Goal: Transaction & Acquisition: Book appointment/travel/reservation

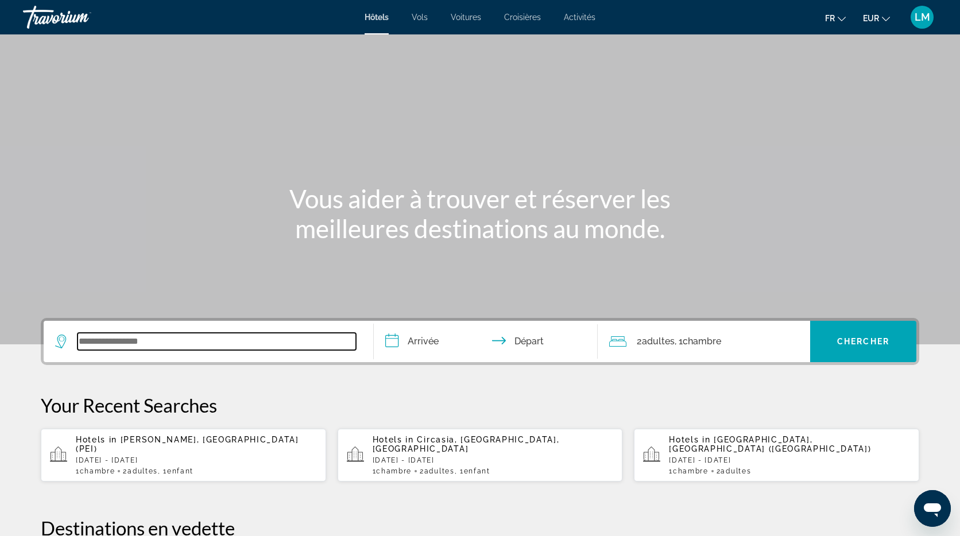
click at [300, 339] on input "Search widget" at bounding box center [216, 341] width 278 height 17
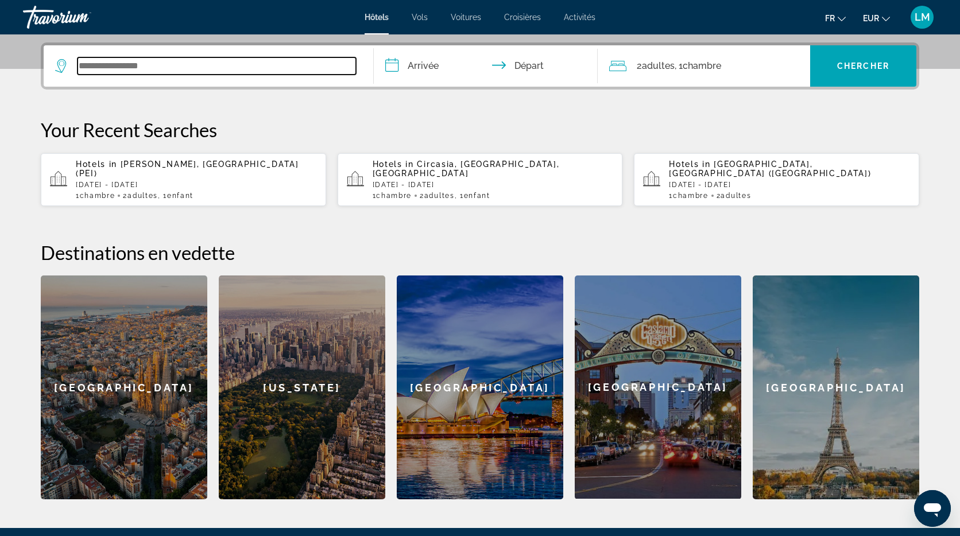
scroll to position [281, 0]
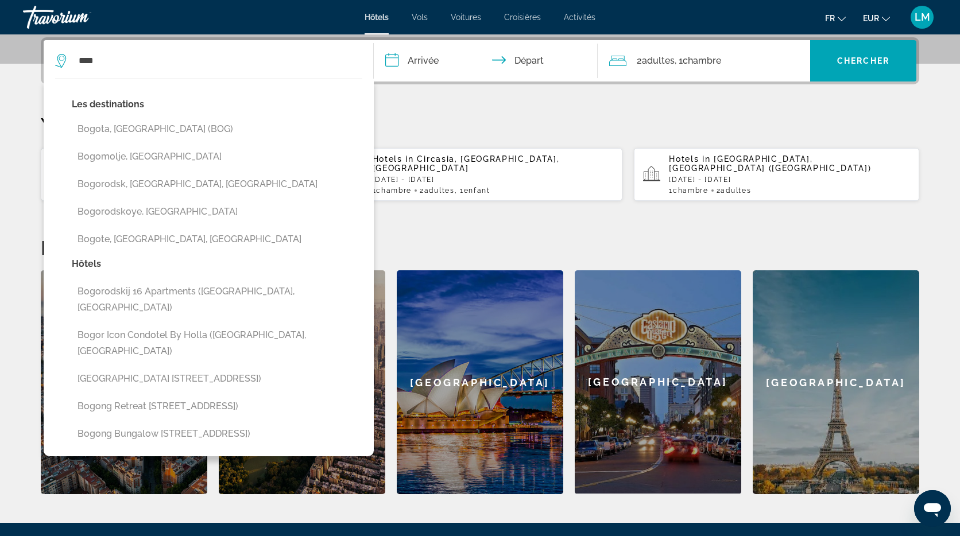
click at [238, 131] on button "Bogota, [GEOGRAPHIC_DATA] (BOG)" at bounding box center [217, 129] width 290 height 22
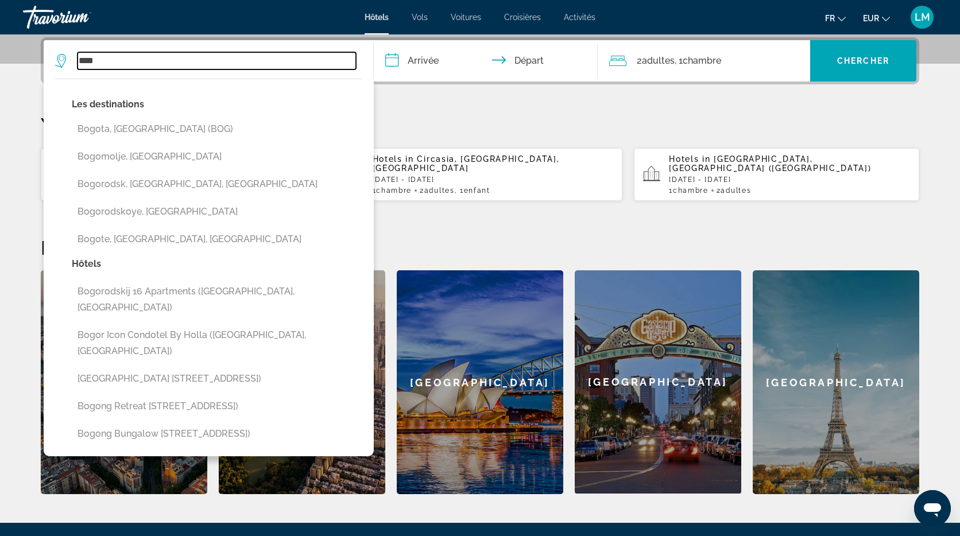
type input "**********"
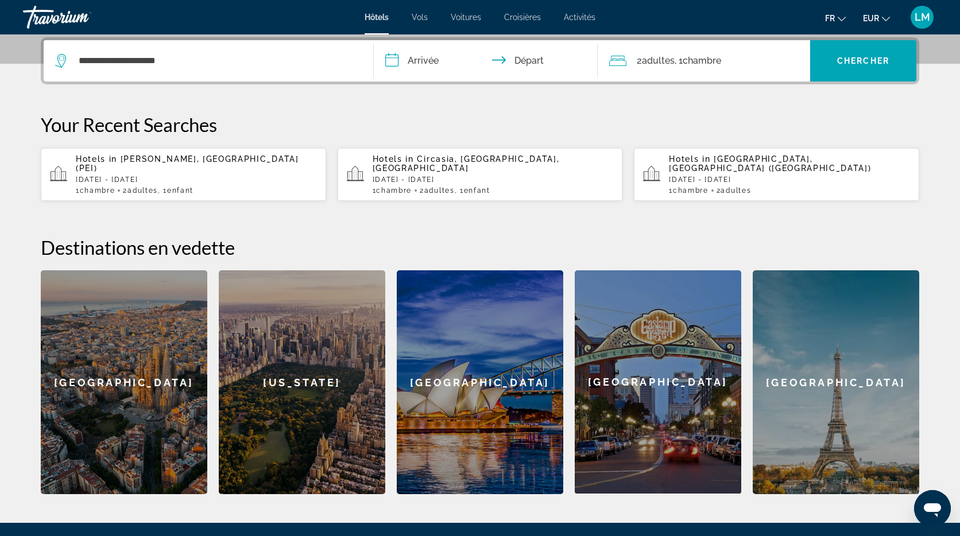
click at [434, 61] on input "**********" at bounding box center [488, 62] width 228 height 45
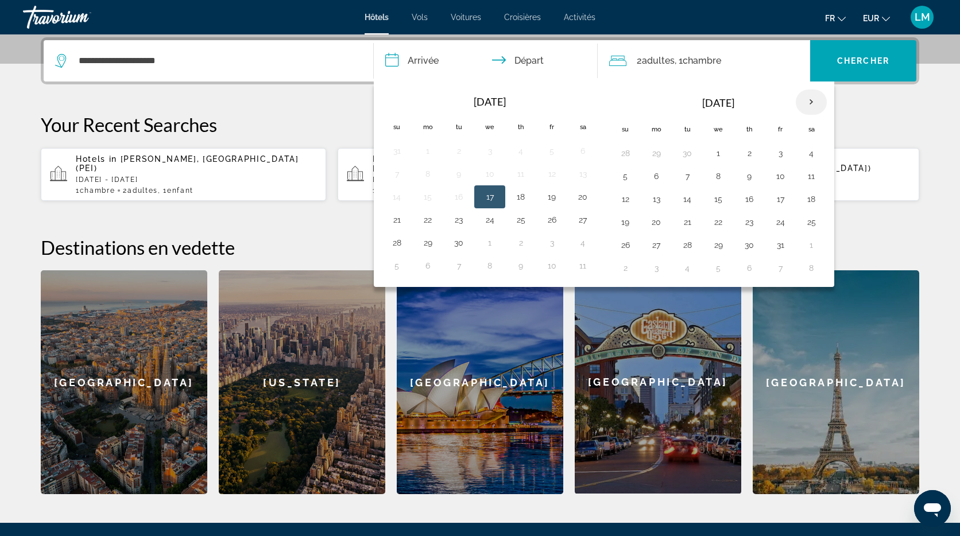
click at [810, 102] on th "Next month" at bounding box center [810, 102] width 31 height 25
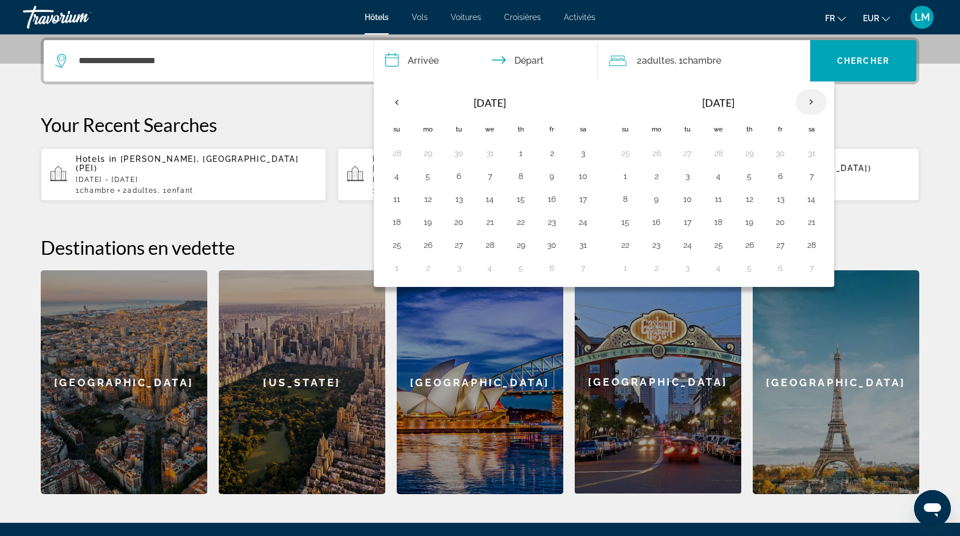
click at [810, 102] on th "Next month" at bounding box center [810, 102] width 31 height 25
click at [654, 222] on button "20" at bounding box center [656, 222] width 18 height 16
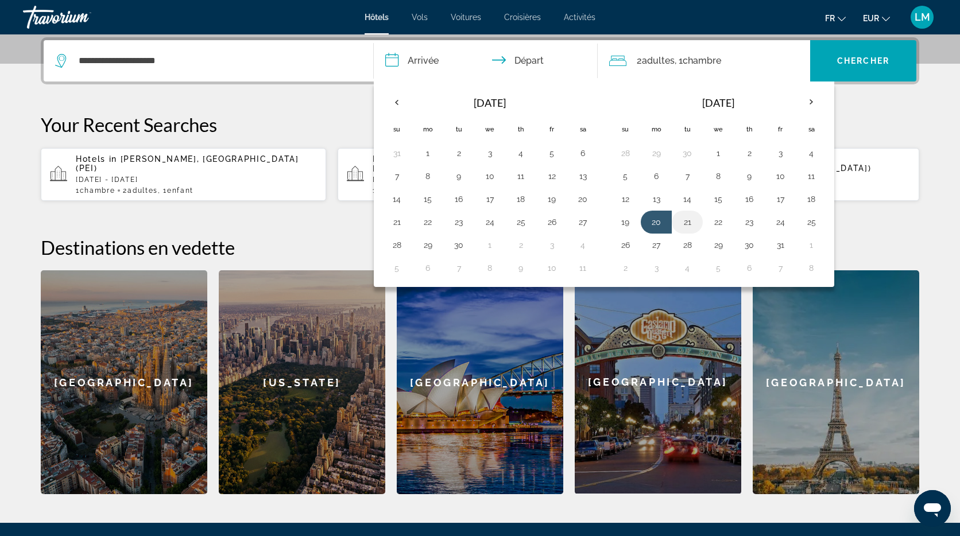
click at [690, 223] on button "21" at bounding box center [687, 222] width 18 height 16
type input "**********"
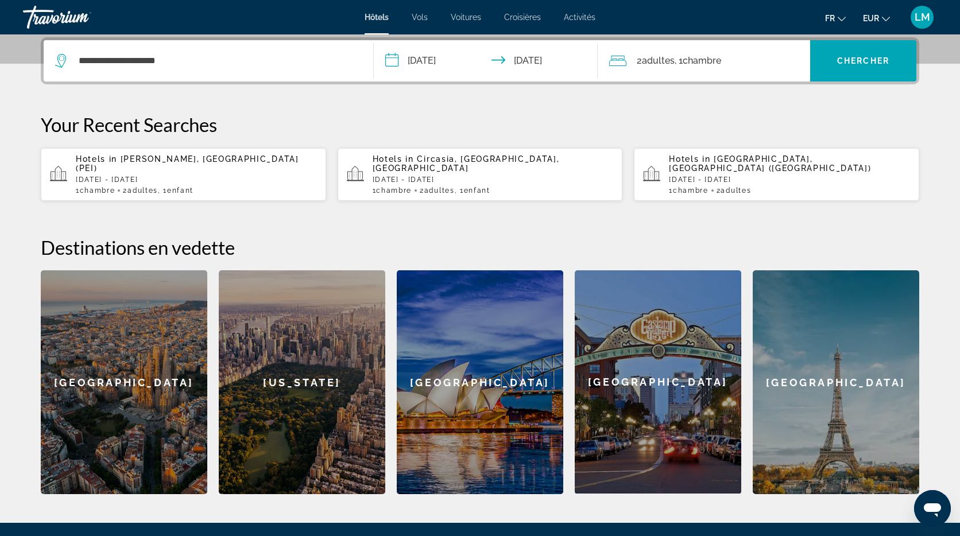
click at [721, 59] on span "Chambre" at bounding box center [701, 60] width 38 height 11
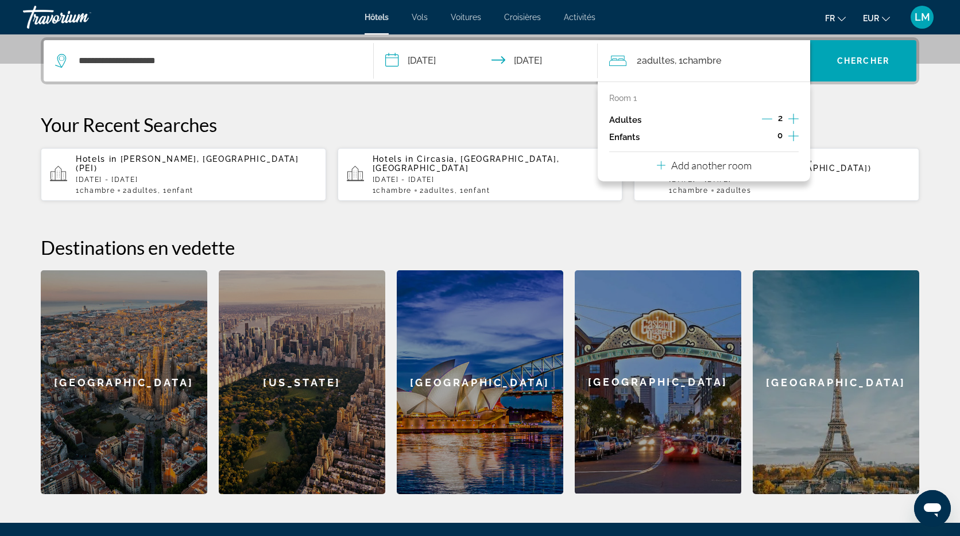
drag, startPoint x: 793, startPoint y: 137, endPoint x: 787, endPoint y: 136, distance: 5.8
click at [793, 137] on icon "Increment children" at bounding box center [793, 136] width 10 height 10
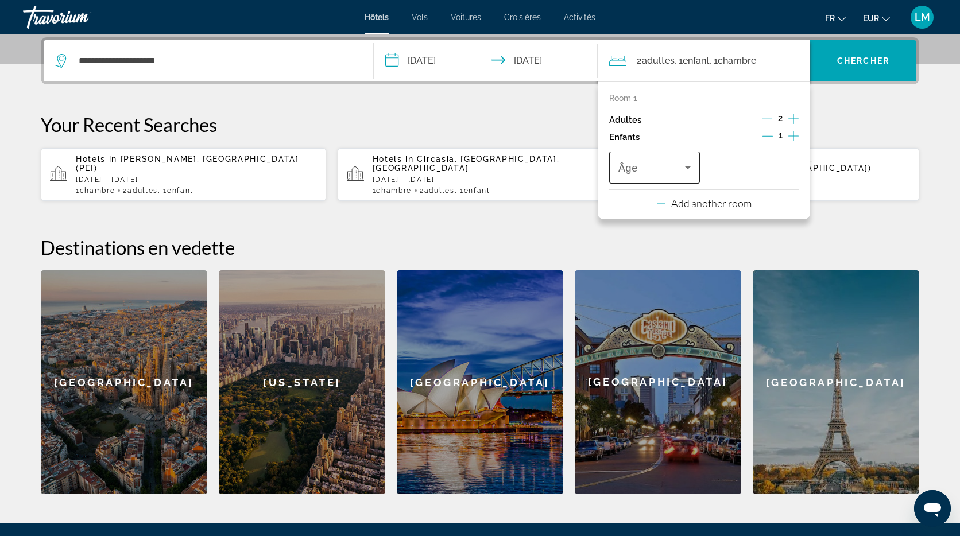
click at [653, 175] on div "Travelers: 2 adults, 1 child" at bounding box center [654, 168] width 72 height 32
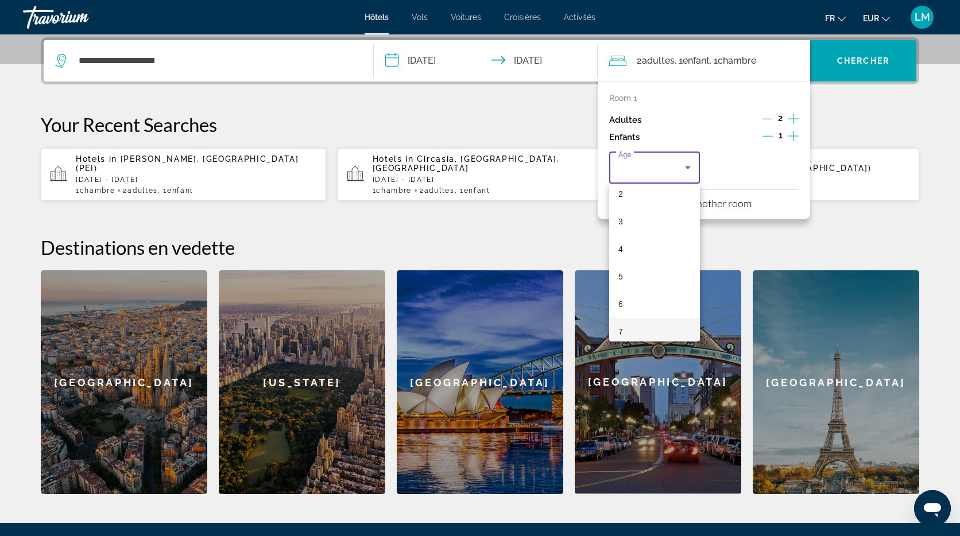
scroll to position [72, 0]
click at [642, 317] on mat-option "7" at bounding box center [654, 323] width 91 height 28
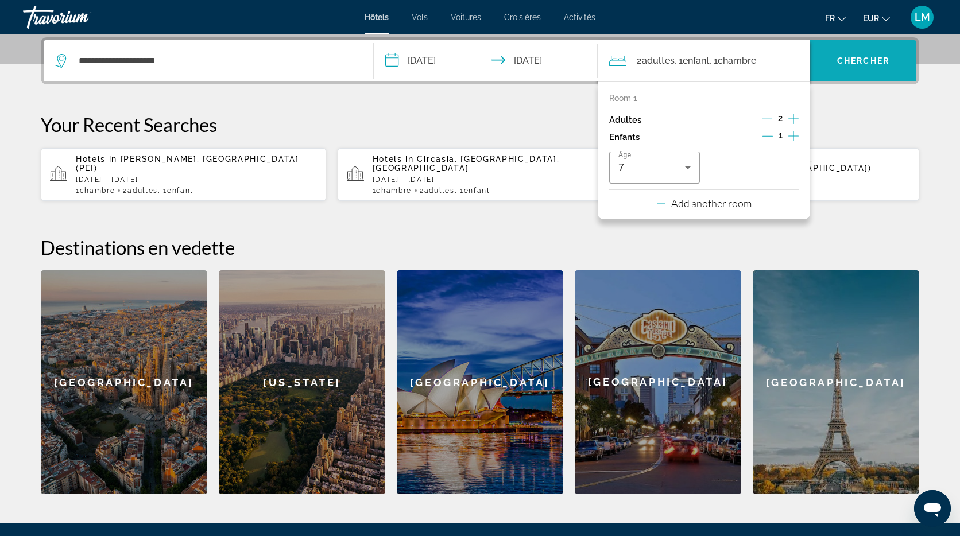
click at [861, 68] on span "Search widget" at bounding box center [863, 61] width 106 height 28
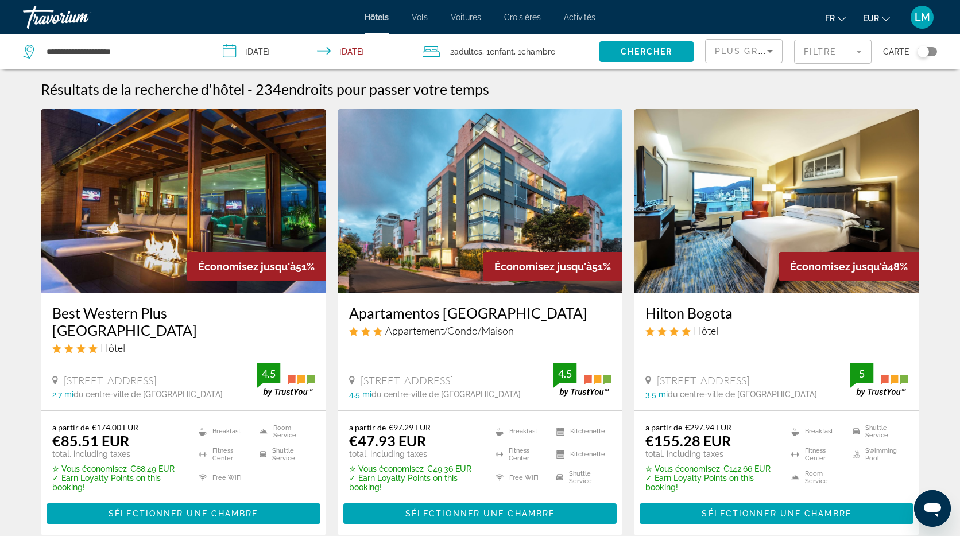
click at [860, 53] on mat-form-field "Filtre" at bounding box center [832, 52] width 77 height 24
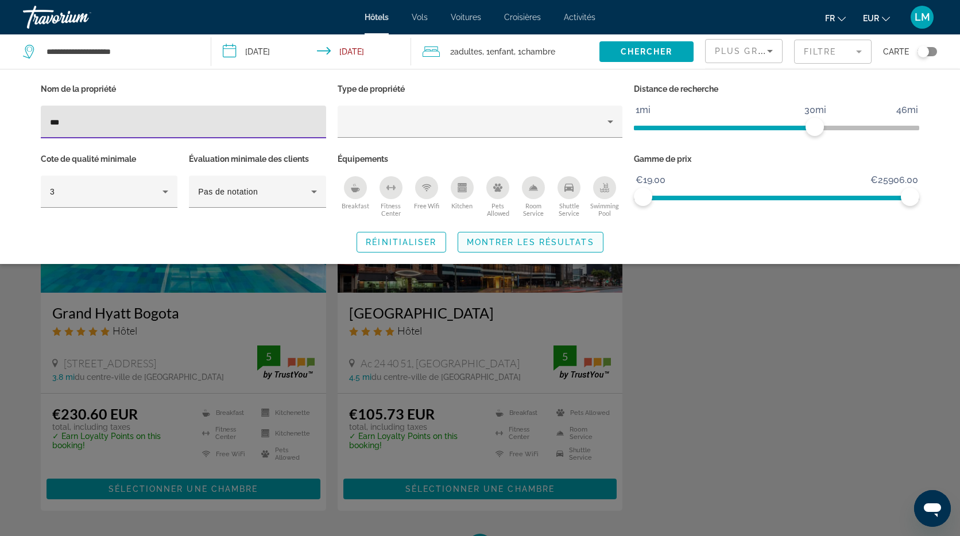
type input "***"
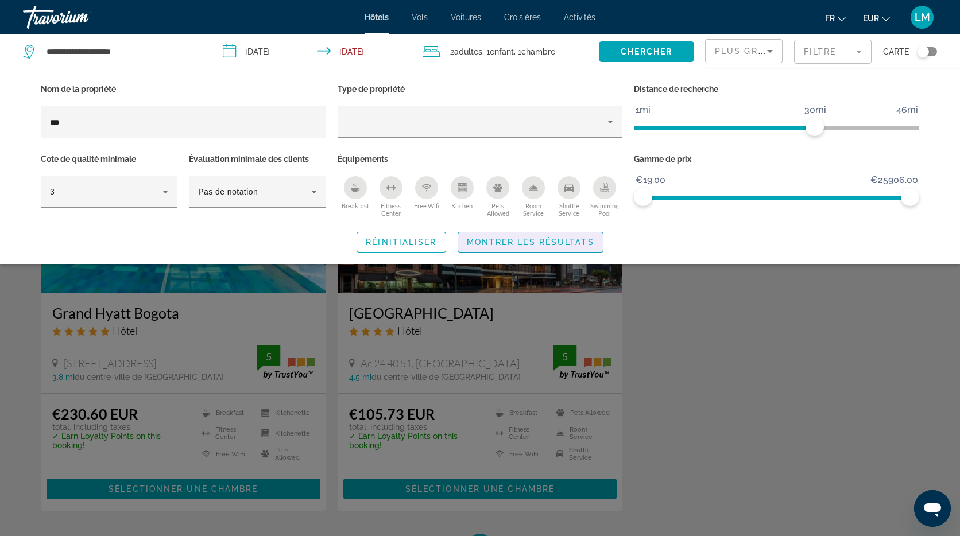
click at [557, 238] on span "Montrer les résultats" at bounding box center [530, 242] width 127 height 9
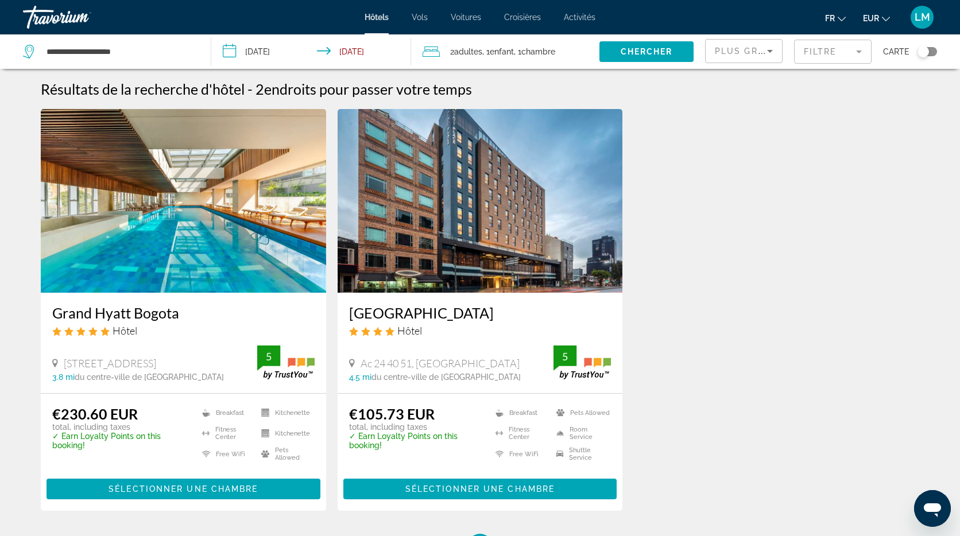
scroll to position [2, 0]
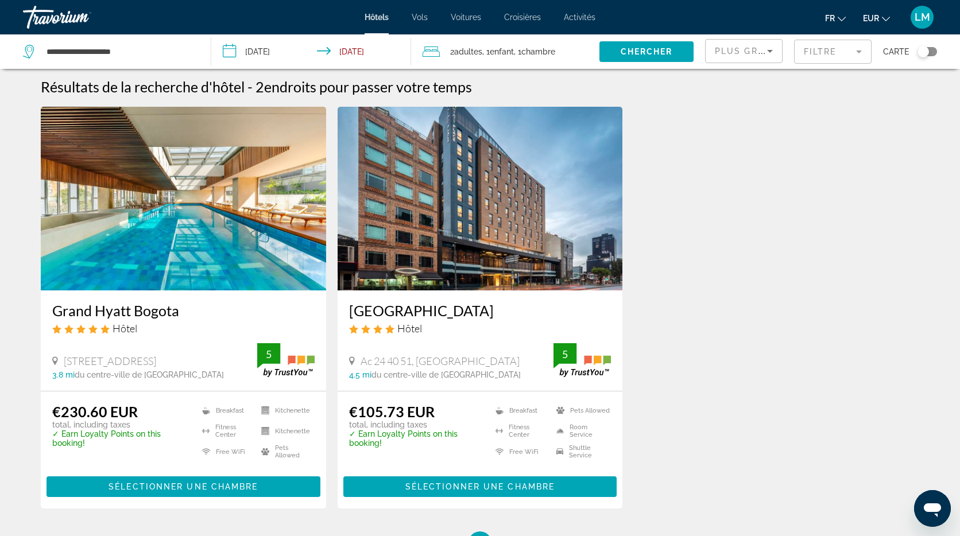
click at [159, 189] on img "Main content" at bounding box center [183, 199] width 285 height 184
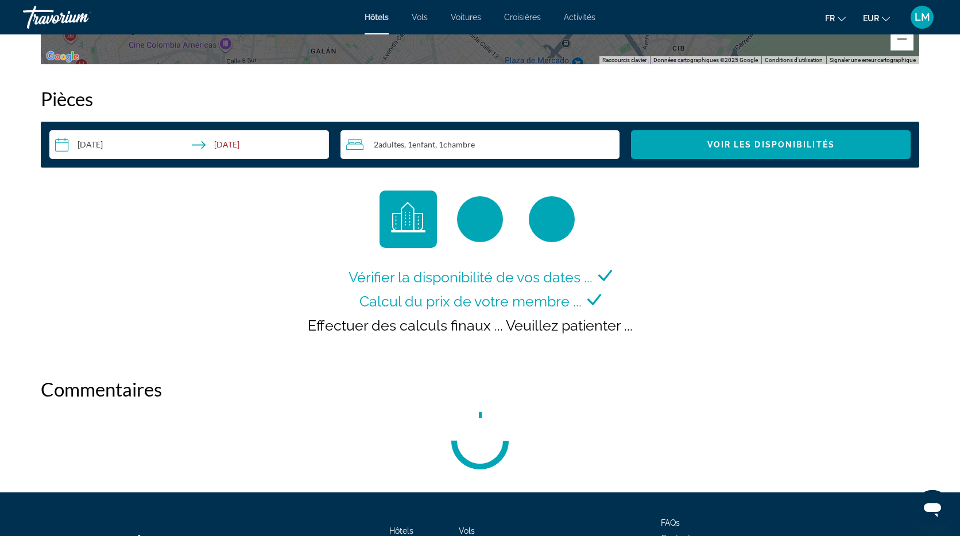
scroll to position [1507, 0]
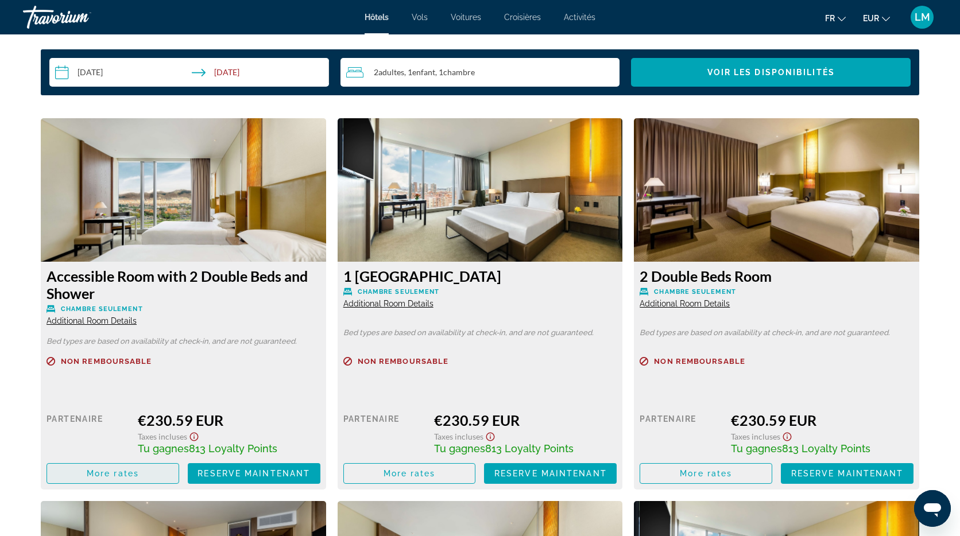
click at [151, 471] on span "Main content" at bounding box center [112, 474] width 131 height 28
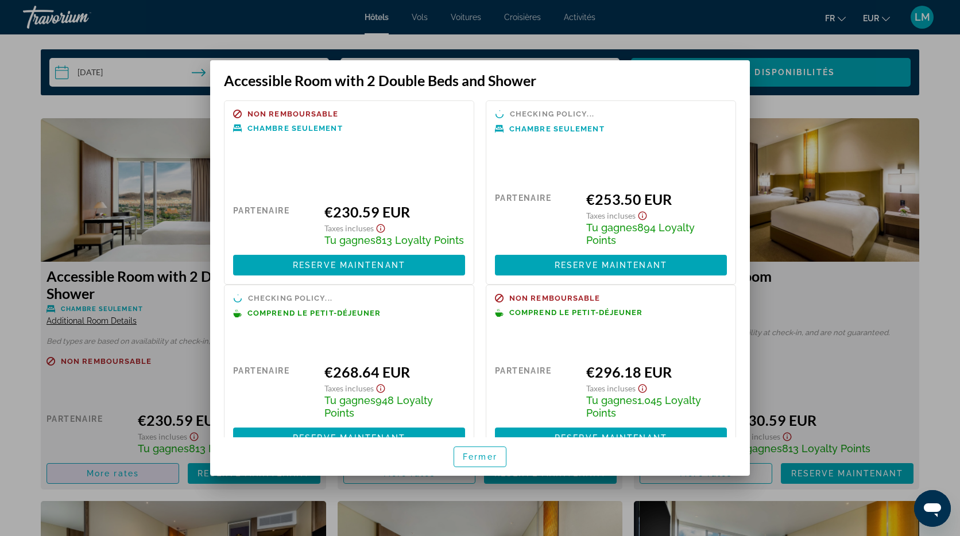
scroll to position [0, 0]
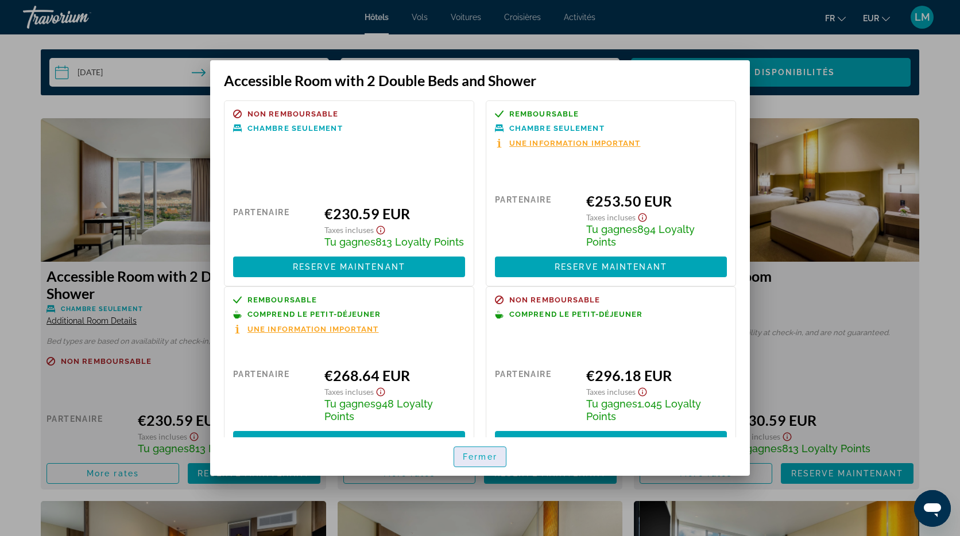
click at [475, 458] on span "Fermer" at bounding box center [480, 456] width 34 height 9
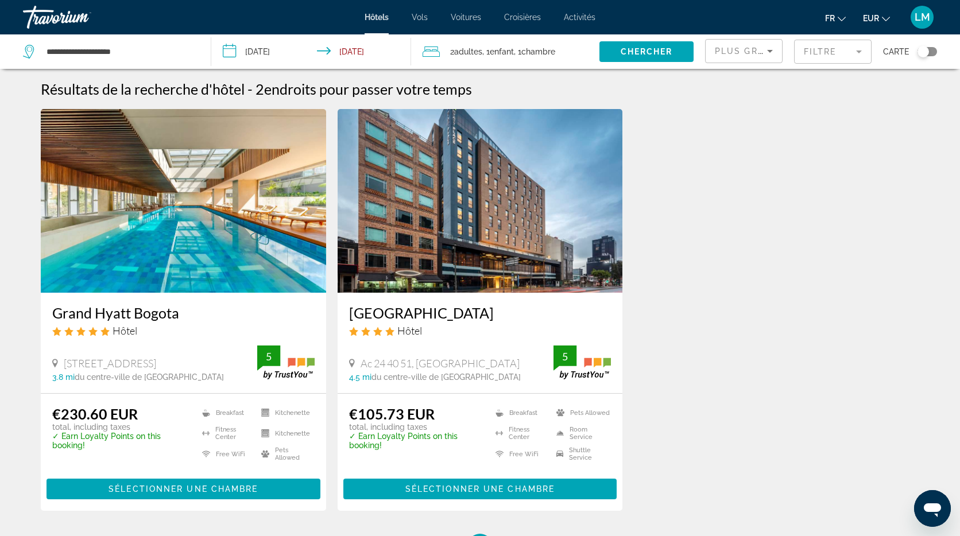
click at [838, 53] on mat-form-field "Filtre" at bounding box center [832, 52] width 77 height 24
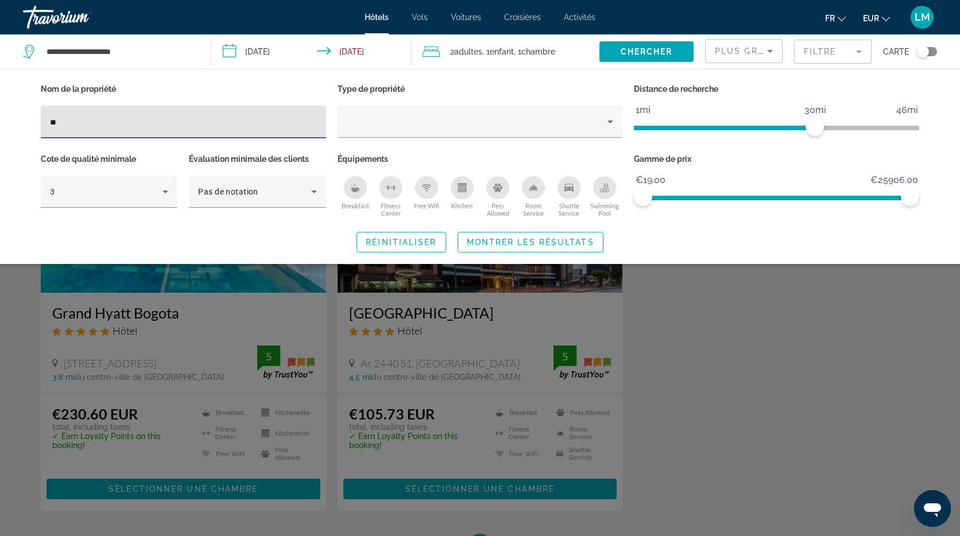
drag, startPoint x: 99, startPoint y: 120, endPoint x: -1, endPoint y: 119, distance: 99.9
click at [0, 119] on html "**********" at bounding box center [480, 268] width 960 height 536
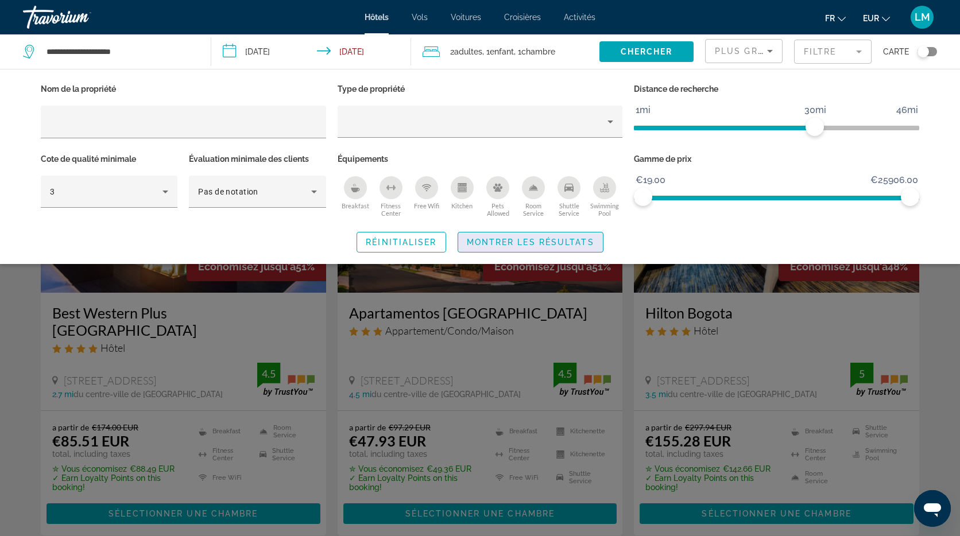
click at [547, 238] on span "Montrer les résultats" at bounding box center [530, 242] width 127 height 9
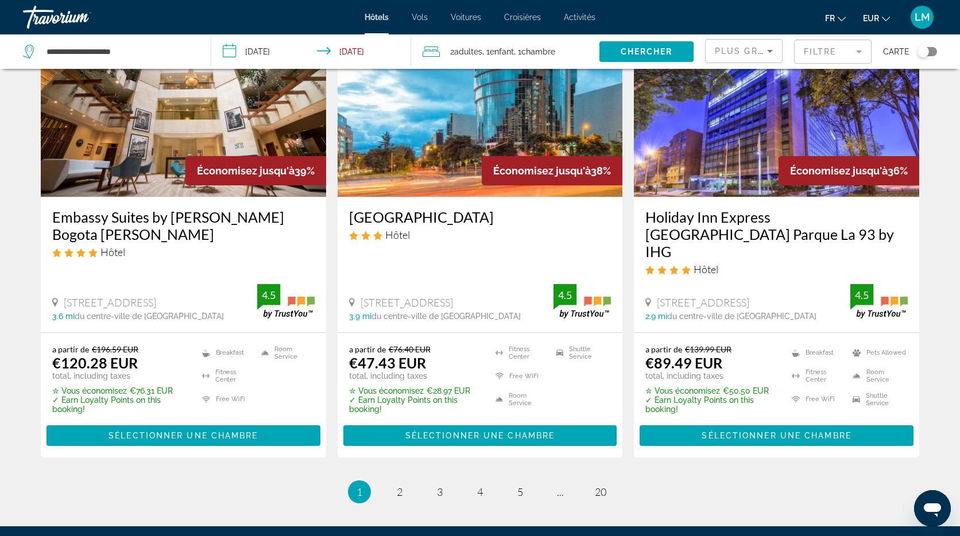
scroll to position [1507, 0]
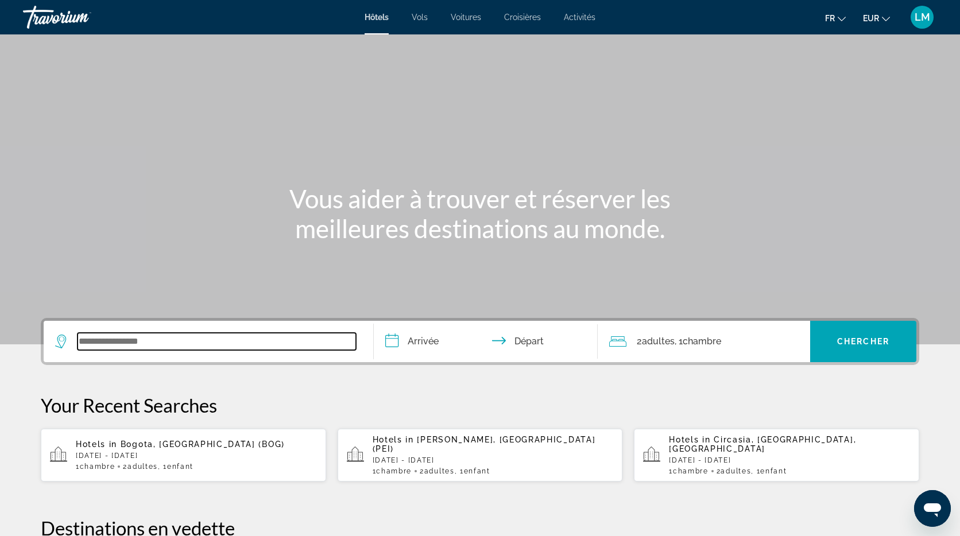
click at [221, 339] on input "Search widget" at bounding box center [216, 341] width 278 height 17
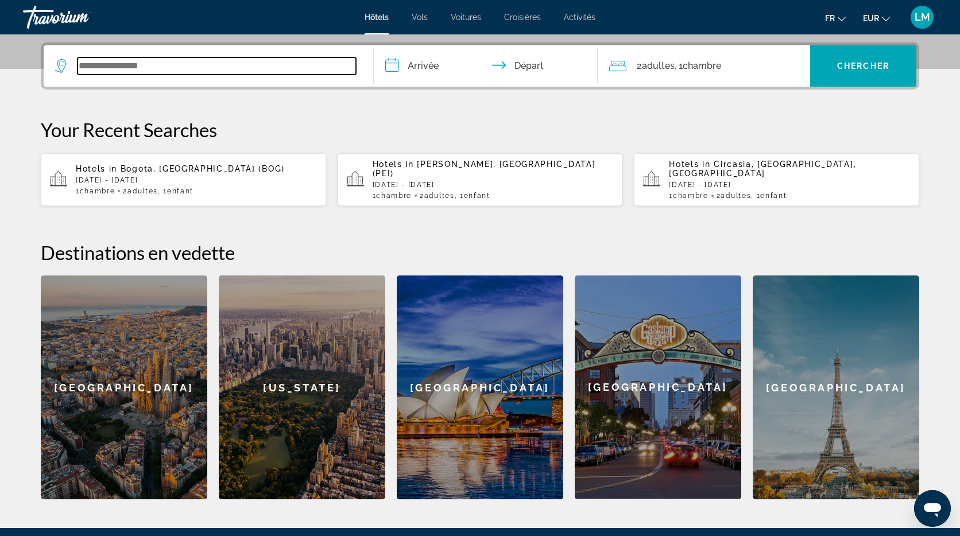
scroll to position [281, 0]
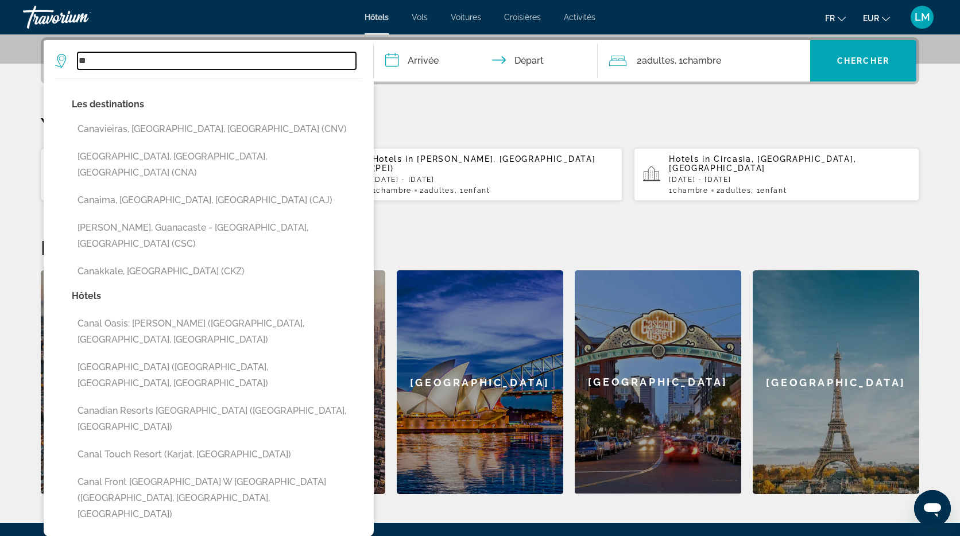
type input "*"
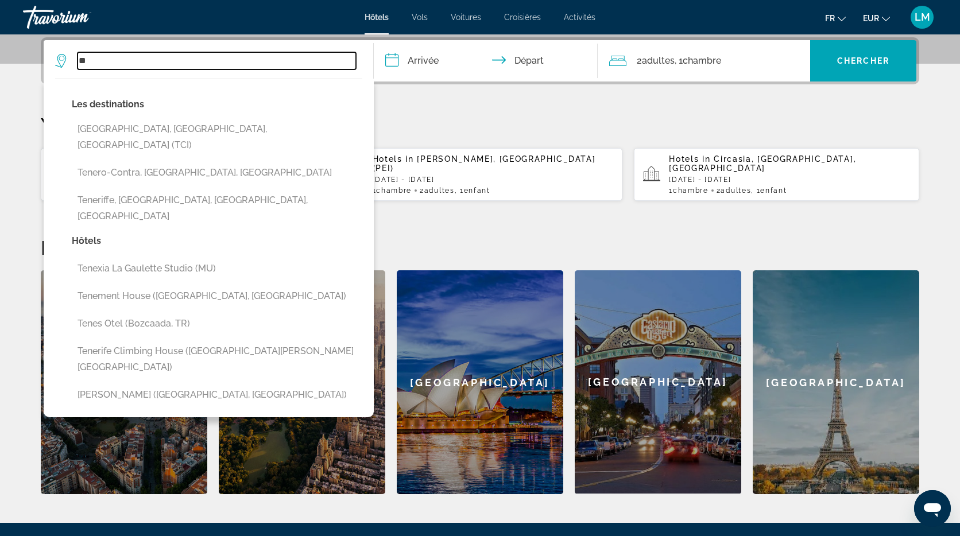
type input "*"
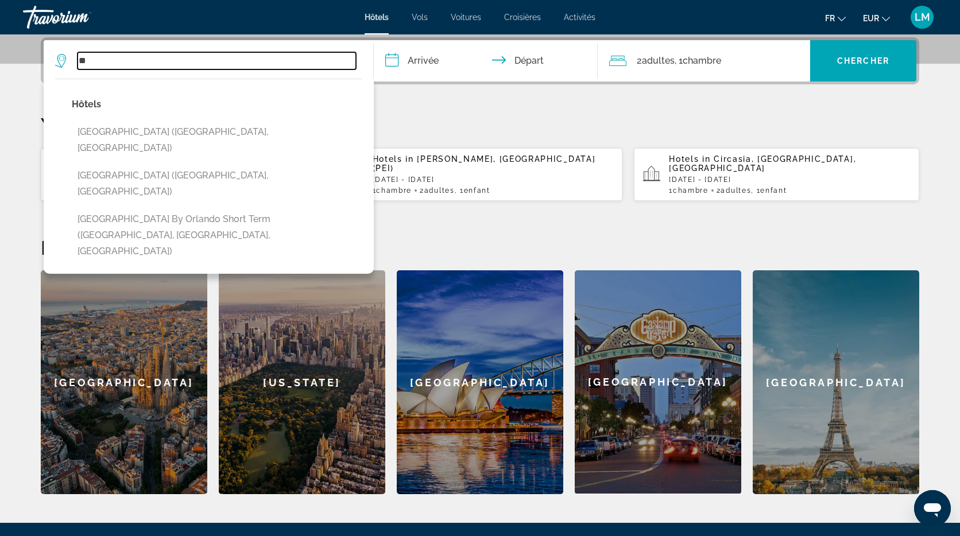
type input "*"
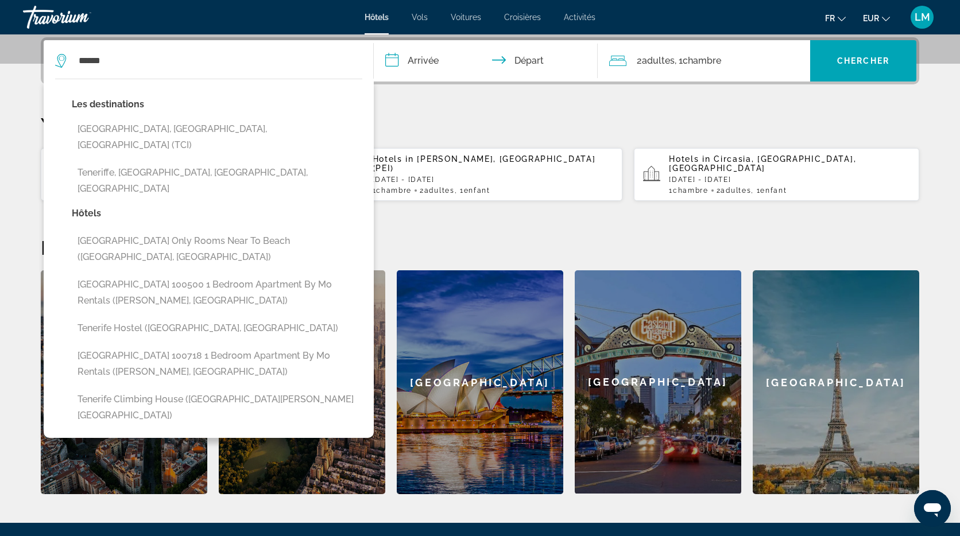
click at [171, 126] on button "Tenerife, Canary Islands, Spain (TCI)" at bounding box center [217, 137] width 290 height 38
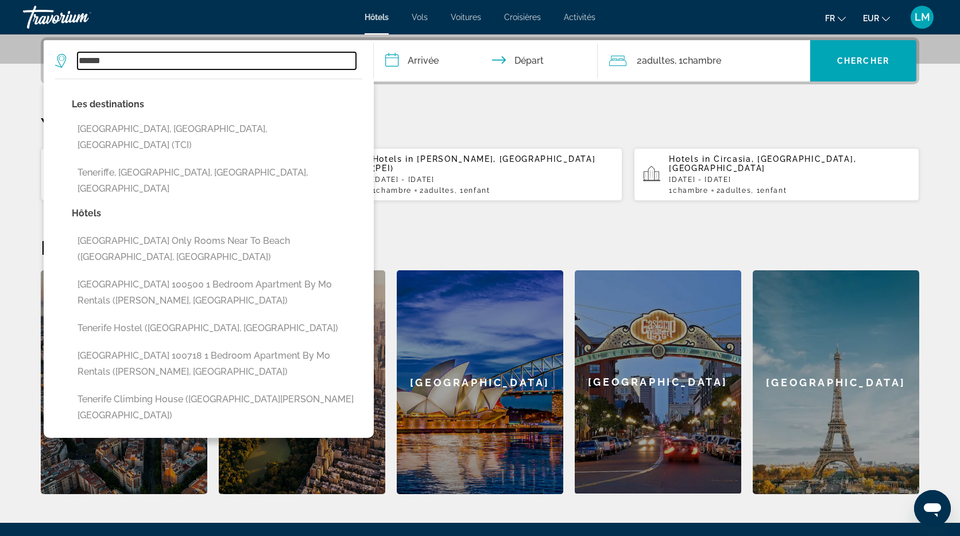
type input "**********"
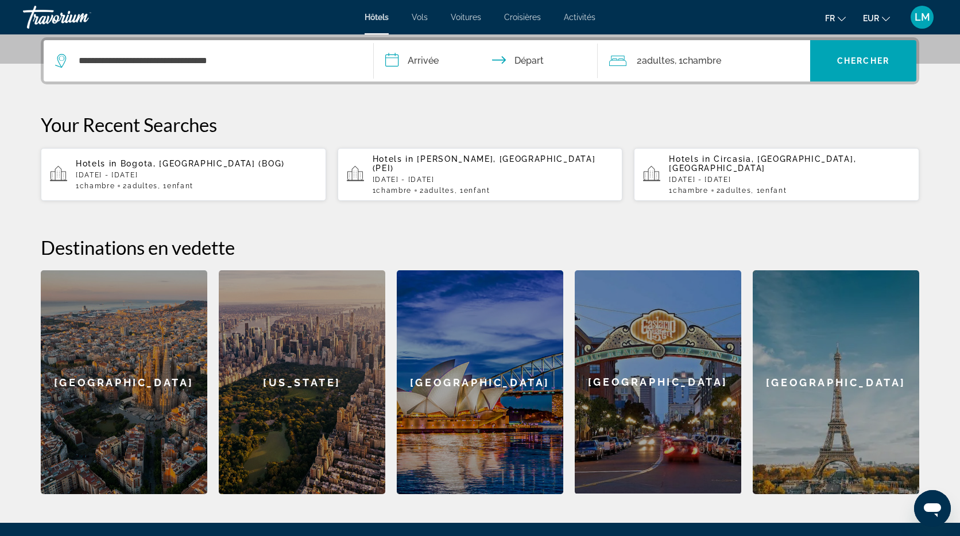
click at [448, 55] on input "**********" at bounding box center [488, 62] width 228 height 45
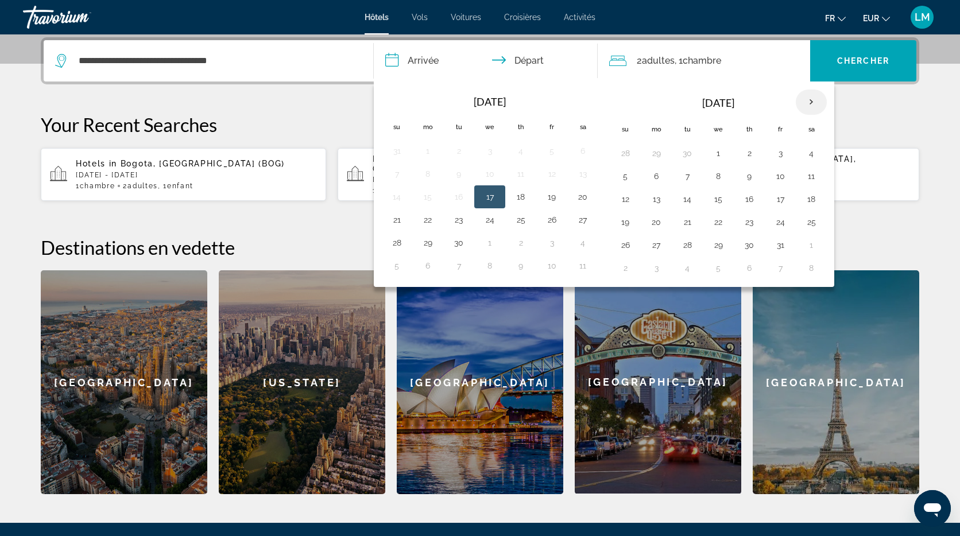
click at [810, 102] on th "Next month" at bounding box center [810, 102] width 31 height 25
click at [488, 246] on button "31" at bounding box center [489, 245] width 18 height 16
click at [624, 176] on button "4" at bounding box center [625, 176] width 18 height 16
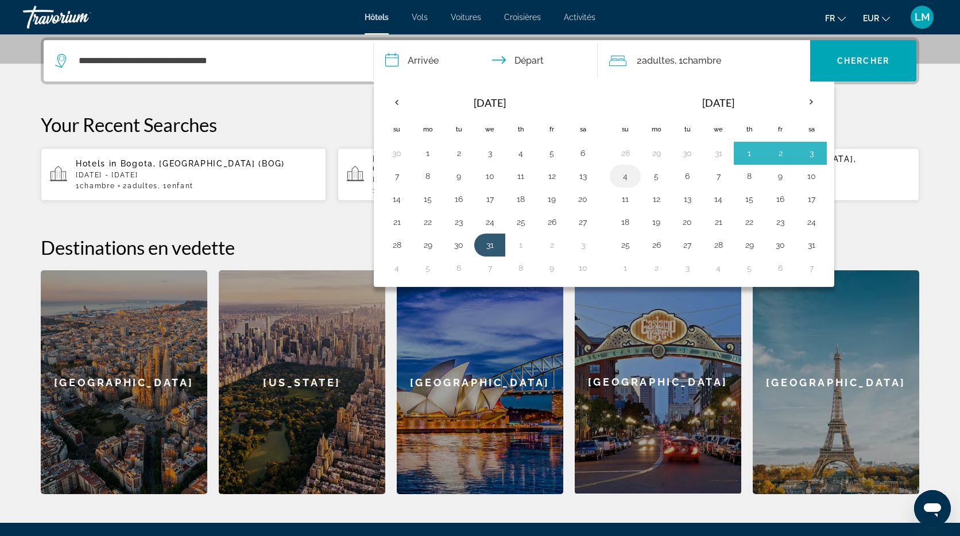
type input "**********"
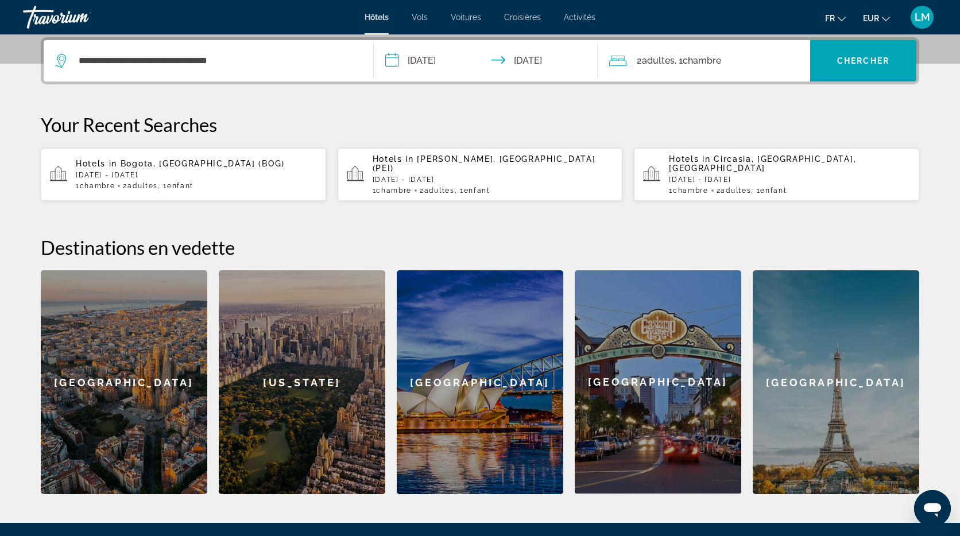
click at [680, 63] on span ", 1 Chambre pièces" at bounding box center [697, 61] width 46 height 16
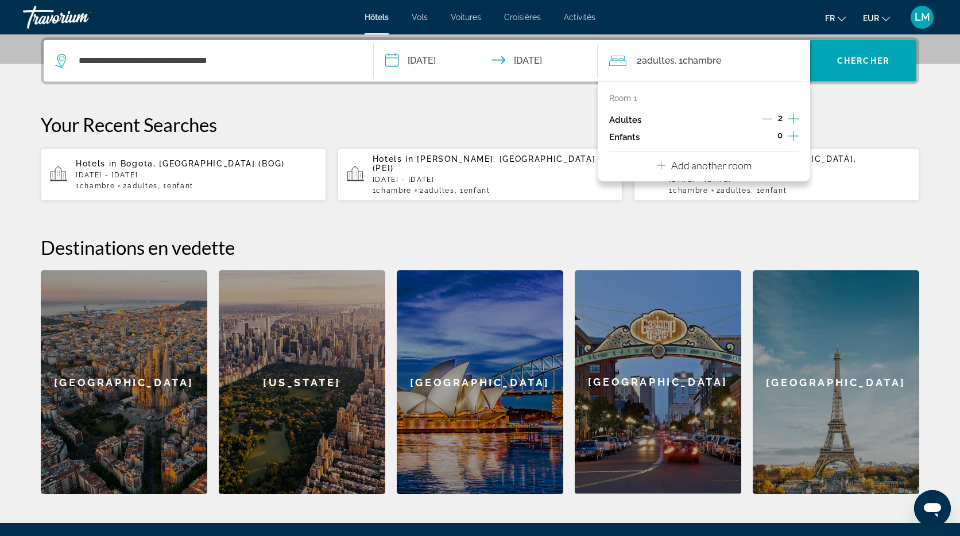
click at [794, 134] on icon "Increment children" at bounding box center [793, 136] width 10 height 14
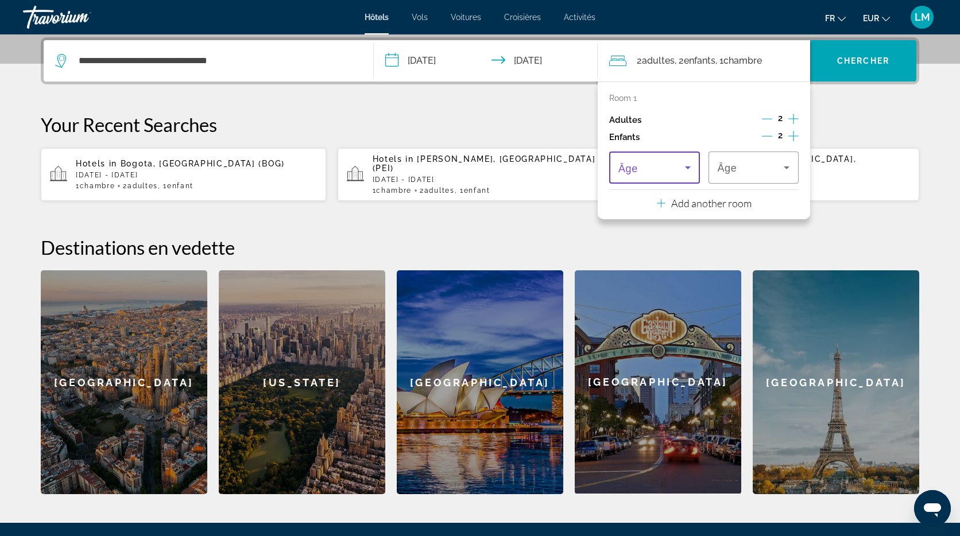
click at [668, 165] on span "Travelers: 2 adults, 2 children" at bounding box center [651, 168] width 67 height 14
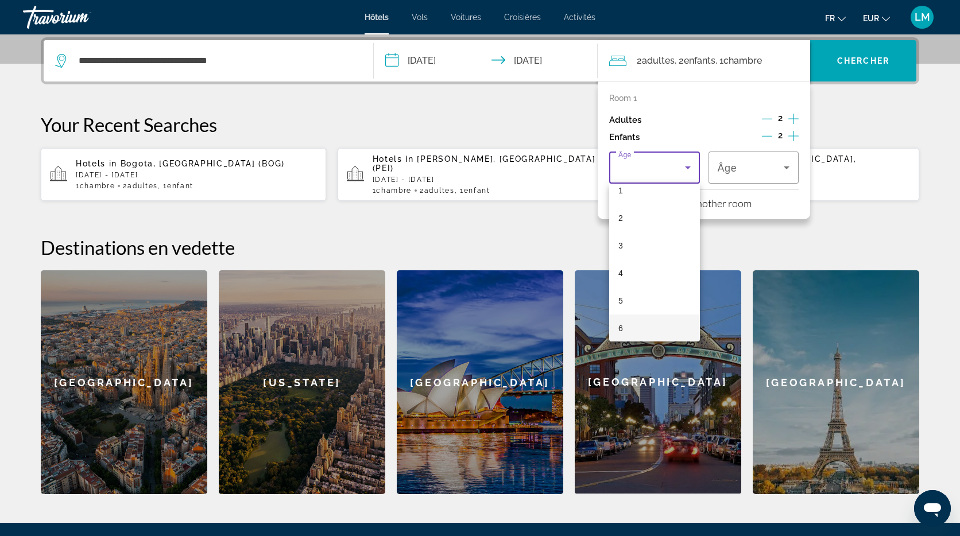
scroll to position [59, 0]
click at [634, 302] on mat-option "6" at bounding box center [654, 308] width 91 height 28
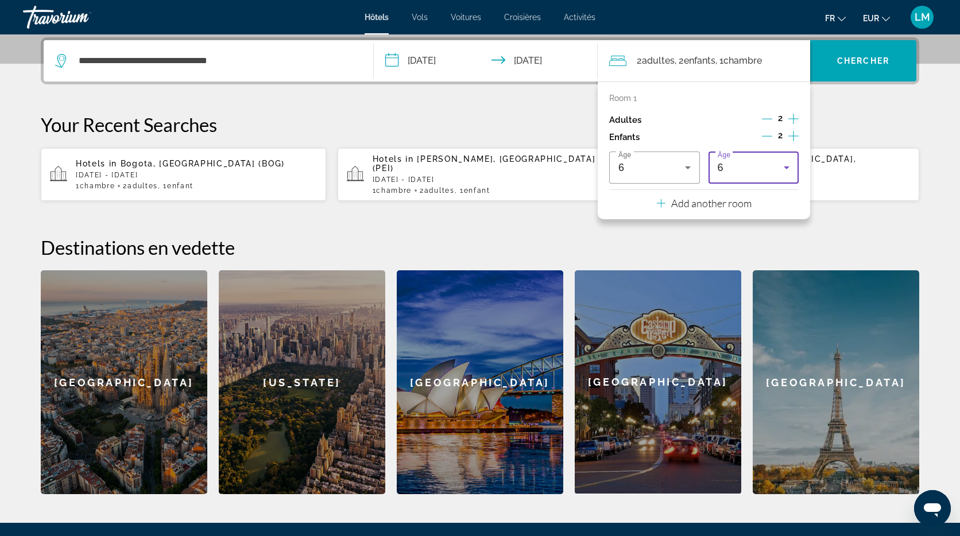
click at [746, 164] on div "6" at bounding box center [750, 168] width 67 height 14
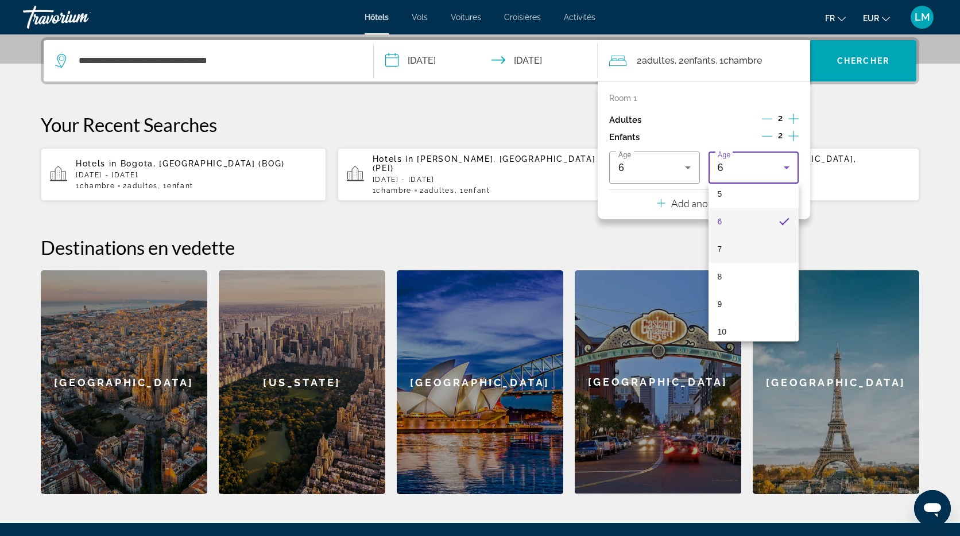
scroll to position [162, 0]
click at [737, 261] on mat-option "8" at bounding box center [753, 261] width 91 height 28
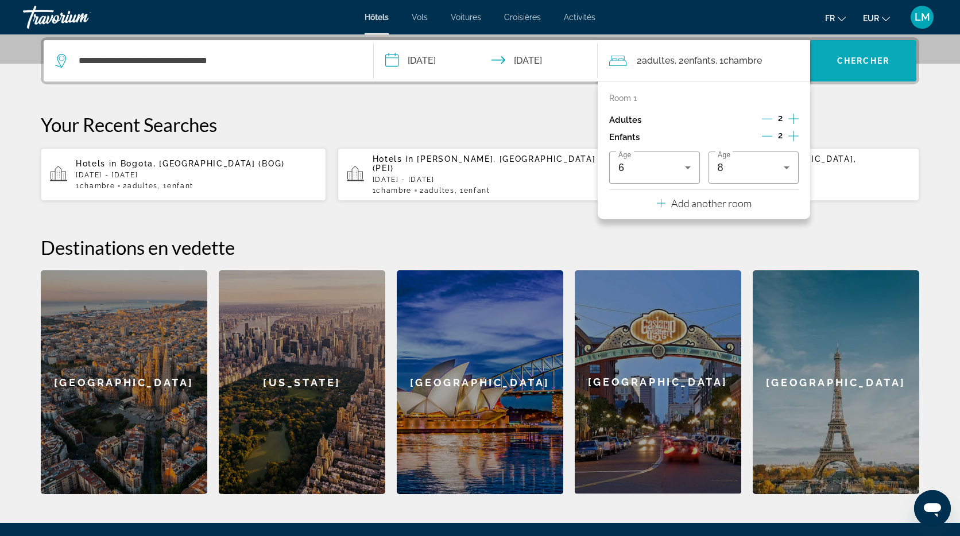
click at [860, 69] on span "Search widget" at bounding box center [863, 61] width 106 height 28
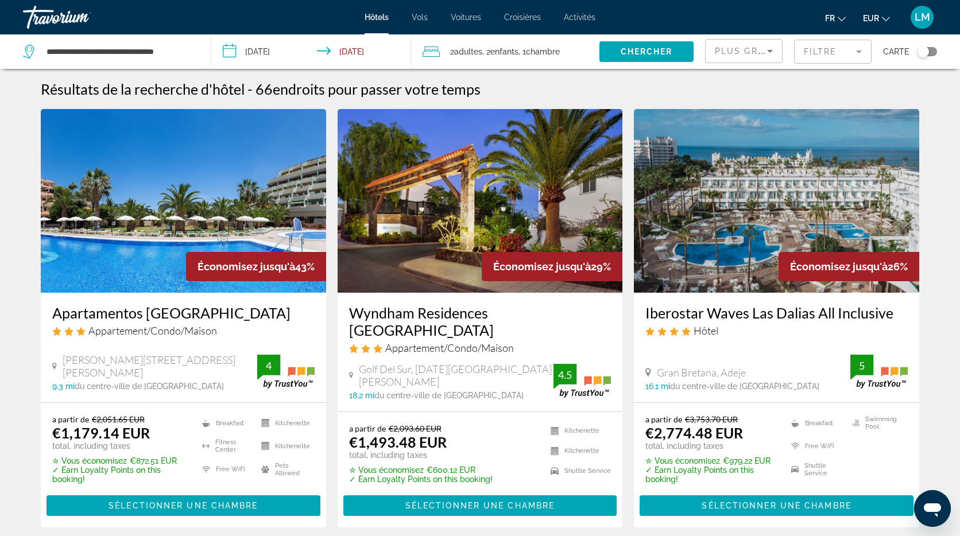
click at [742, 49] on span "Plus grandes économies" at bounding box center [783, 50] width 137 height 9
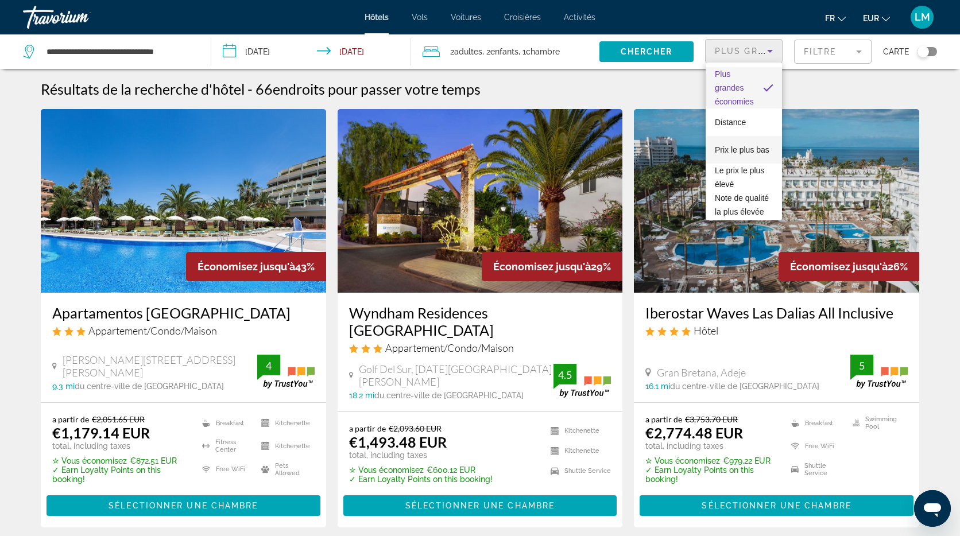
click at [754, 148] on span "Prix le plus bas" at bounding box center [742, 149] width 55 height 9
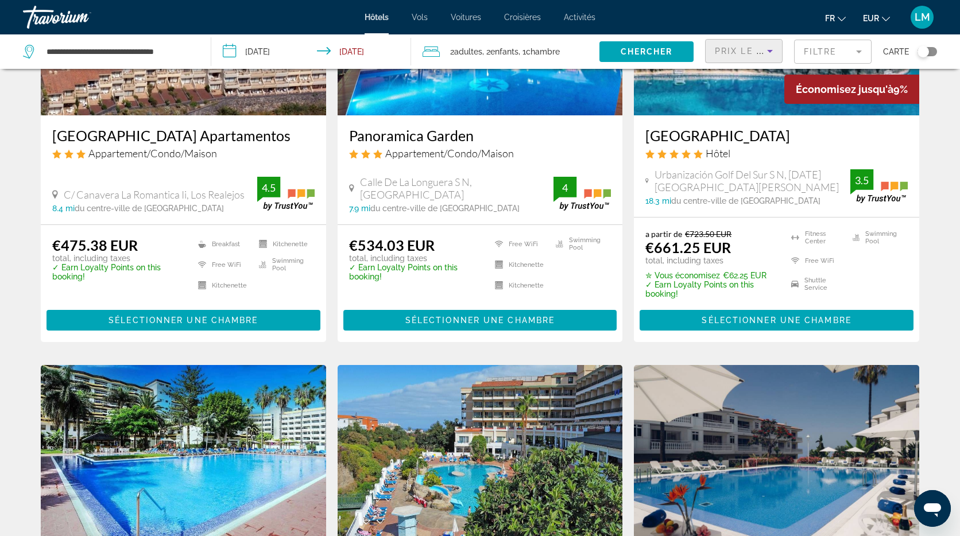
scroll to position [417, 0]
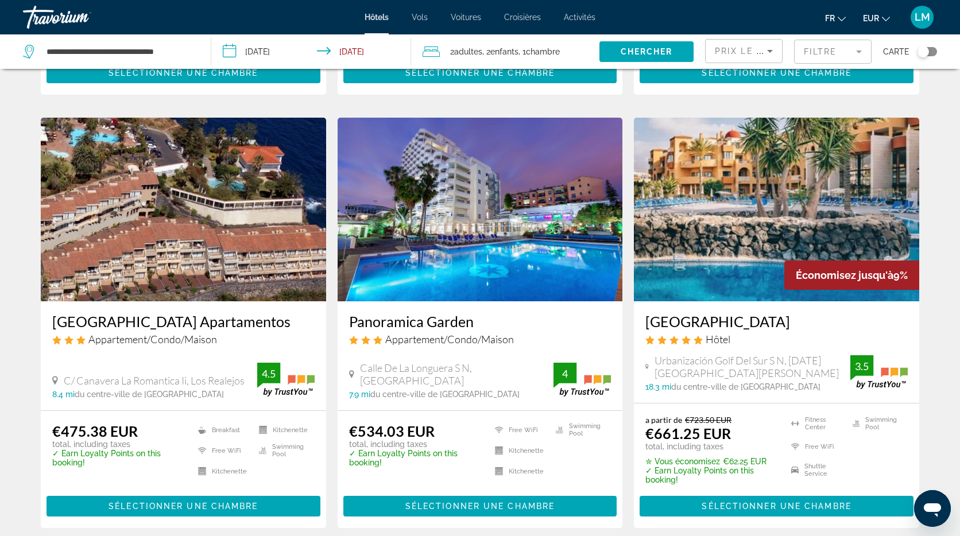
click at [791, 212] on img "Main content" at bounding box center [776, 210] width 285 height 184
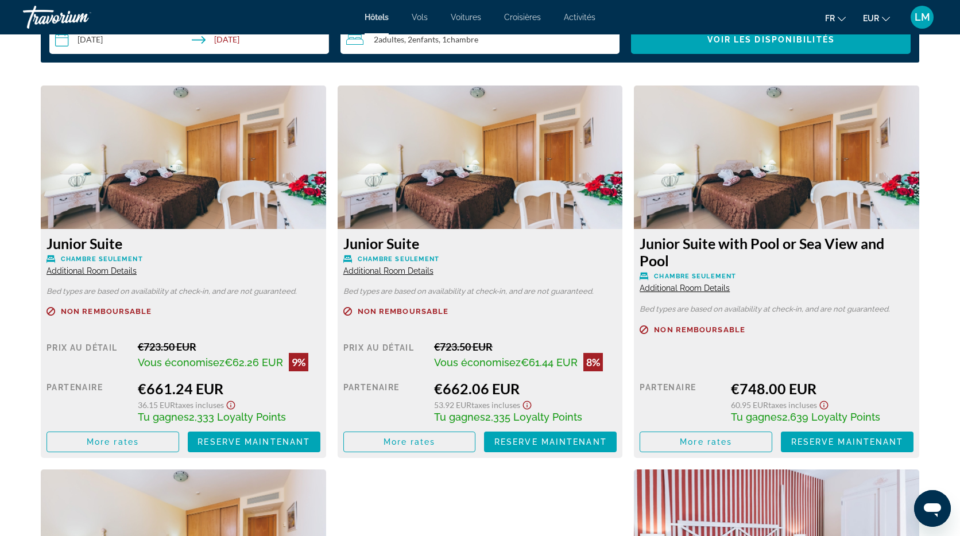
scroll to position [1547, 0]
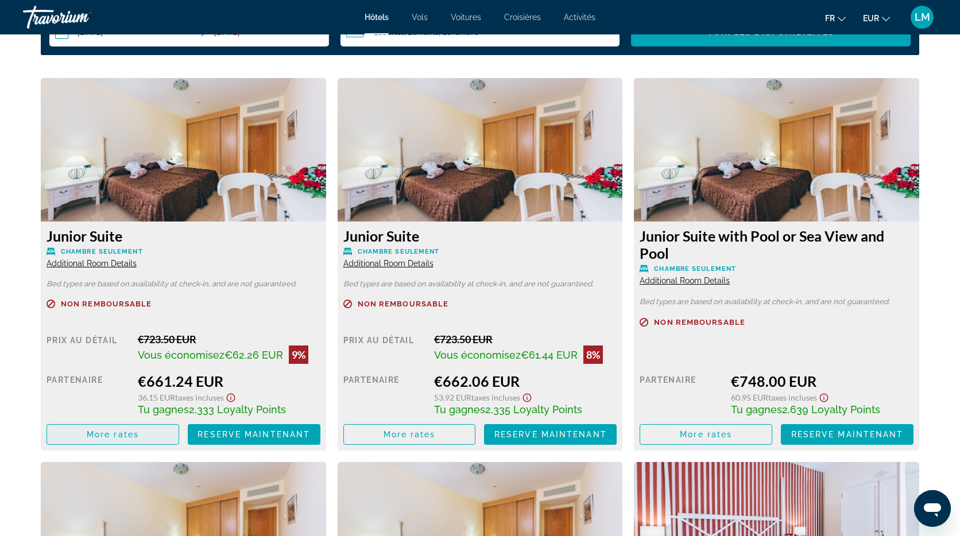
click at [144, 436] on span "Main content" at bounding box center [112, 435] width 131 height 28
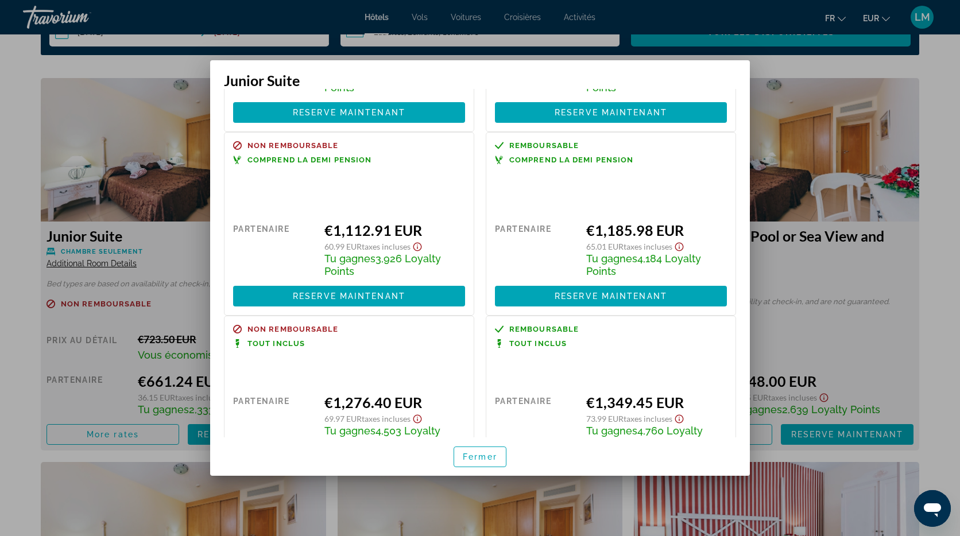
scroll to position [422, 0]
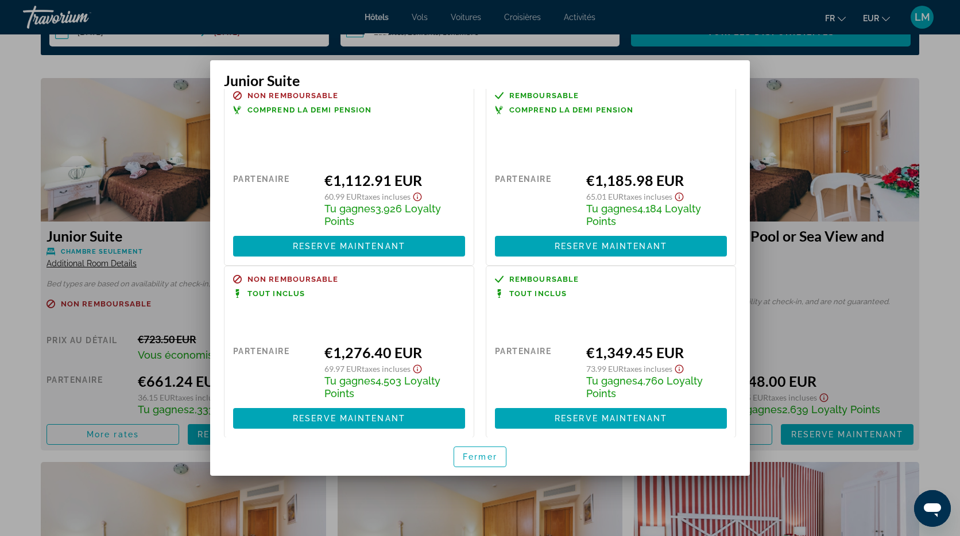
click at [30, 284] on div at bounding box center [480, 268] width 960 height 536
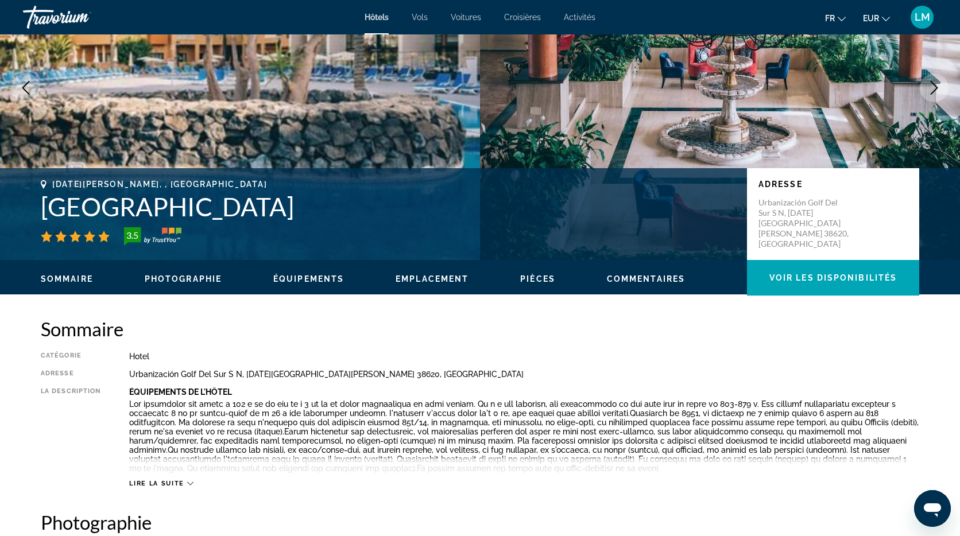
scroll to position [0, 0]
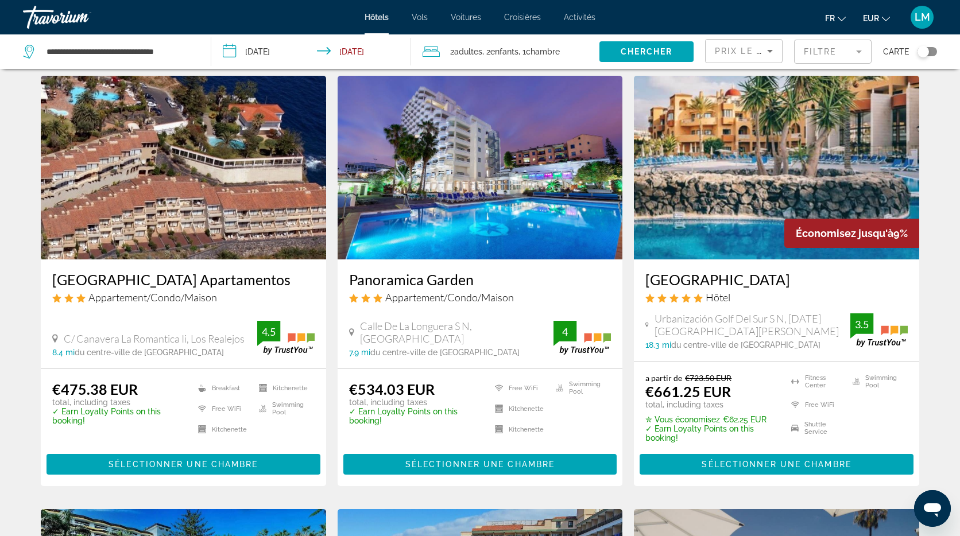
scroll to position [451, 0]
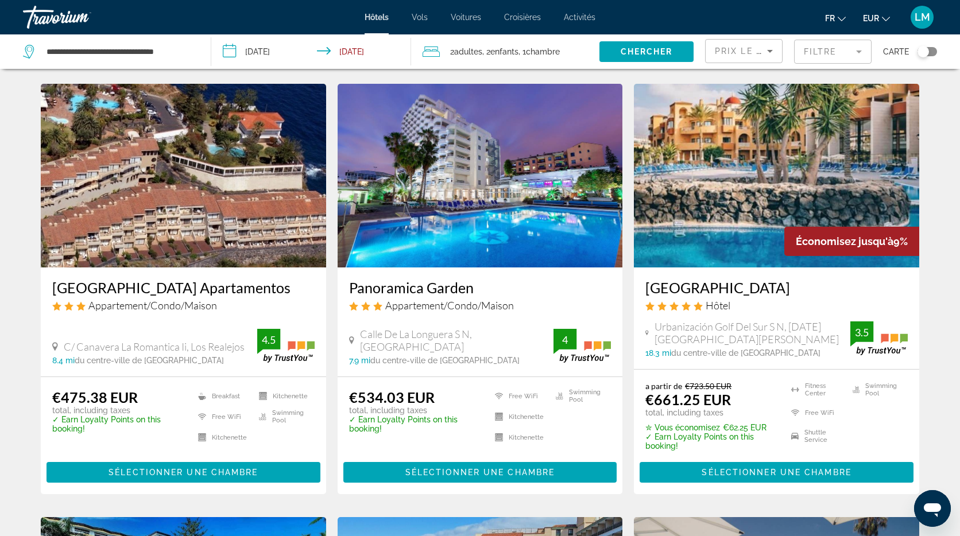
click at [504, 213] on img "Main content" at bounding box center [479, 176] width 285 height 184
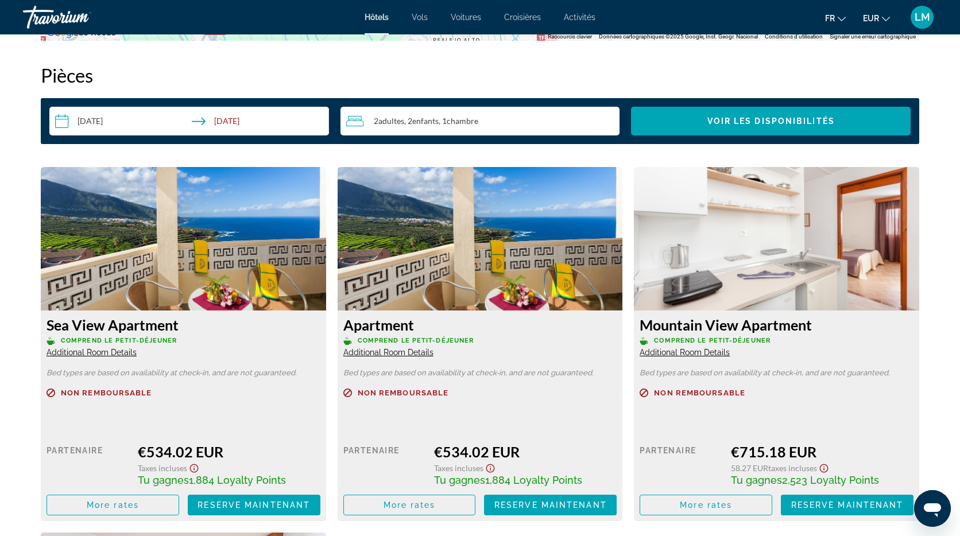
scroll to position [1496, 0]
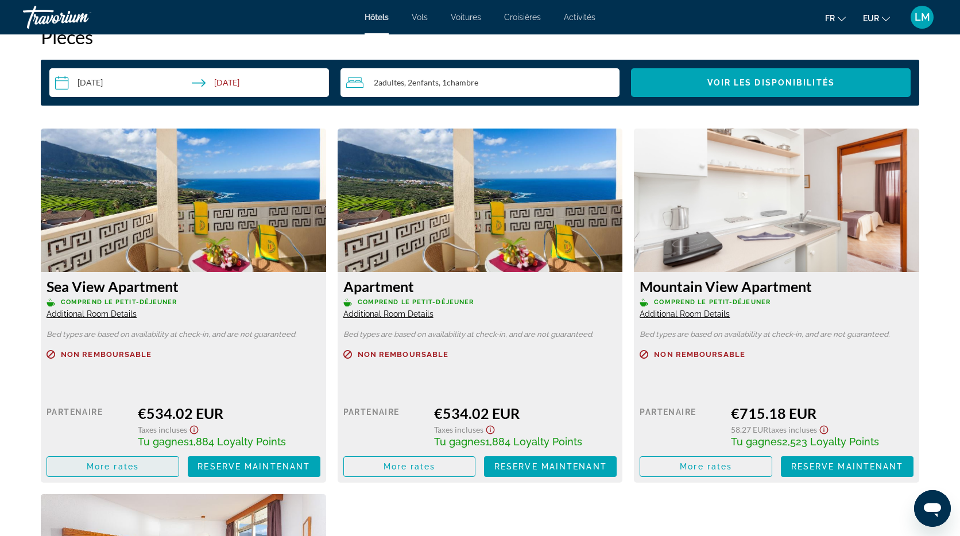
click at [118, 468] on span "More rates" at bounding box center [113, 466] width 52 height 9
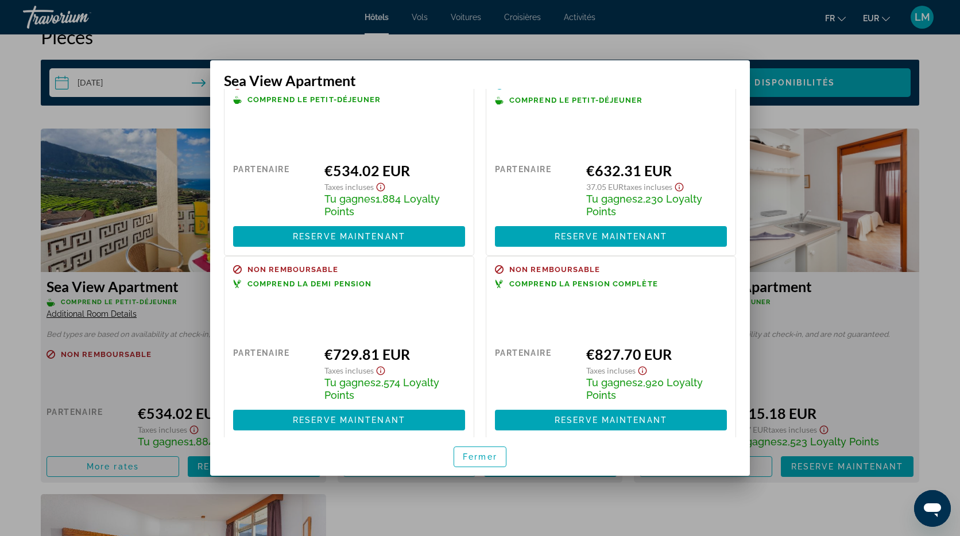
scroll to position [29, 0]
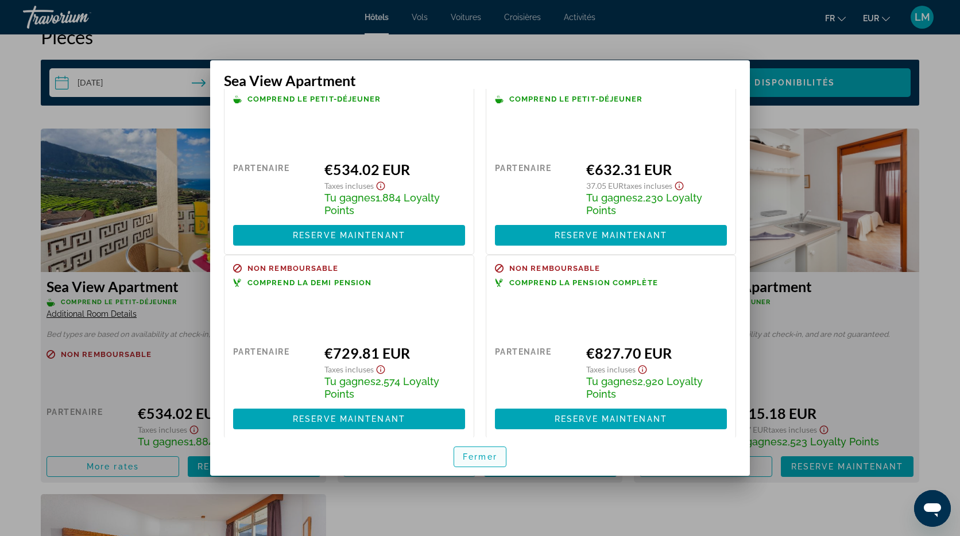
click at [484, 461] on span "Fermer" at bounding box center [480, 456] width 34 height 9
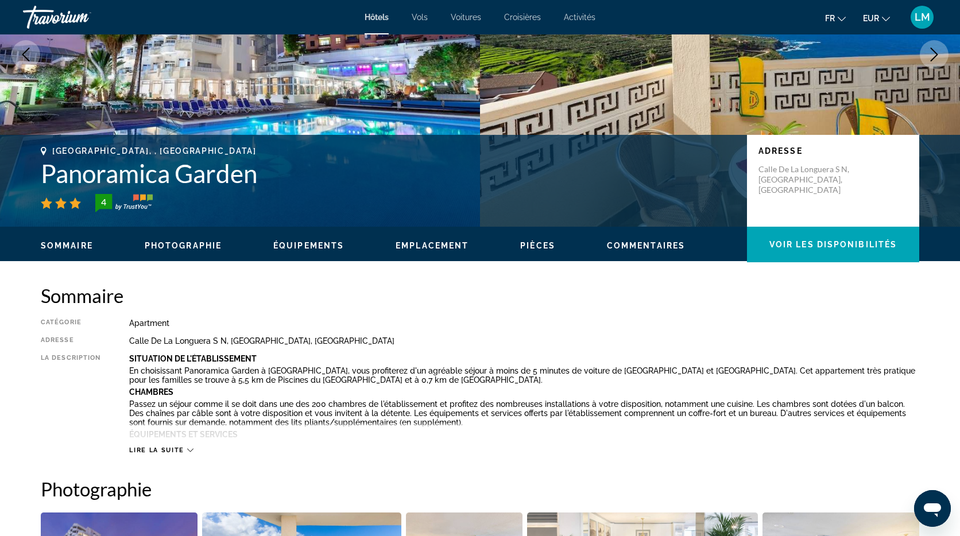
scroll to position [0, 0]
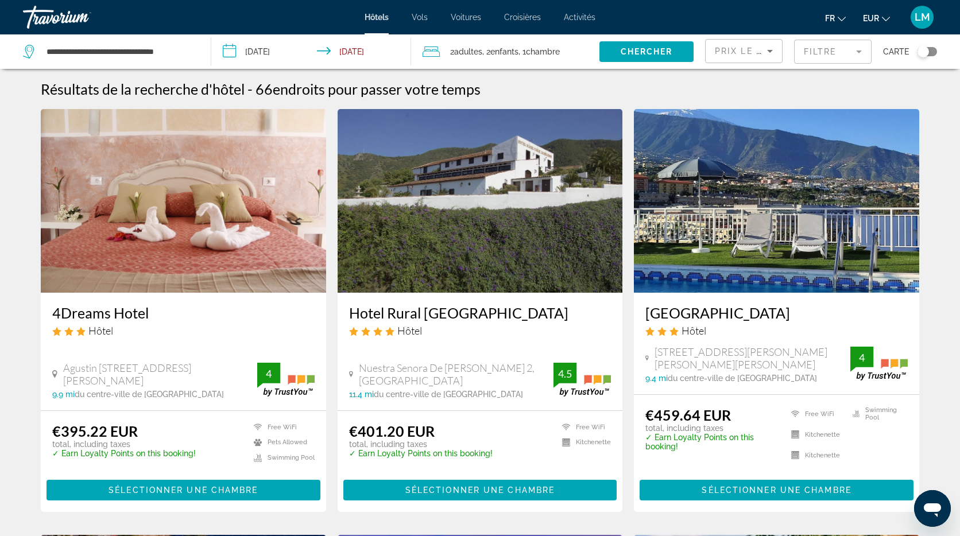
click at [806, 232] on img "Main content" at bounding box center [776, 201] width 285 height 184
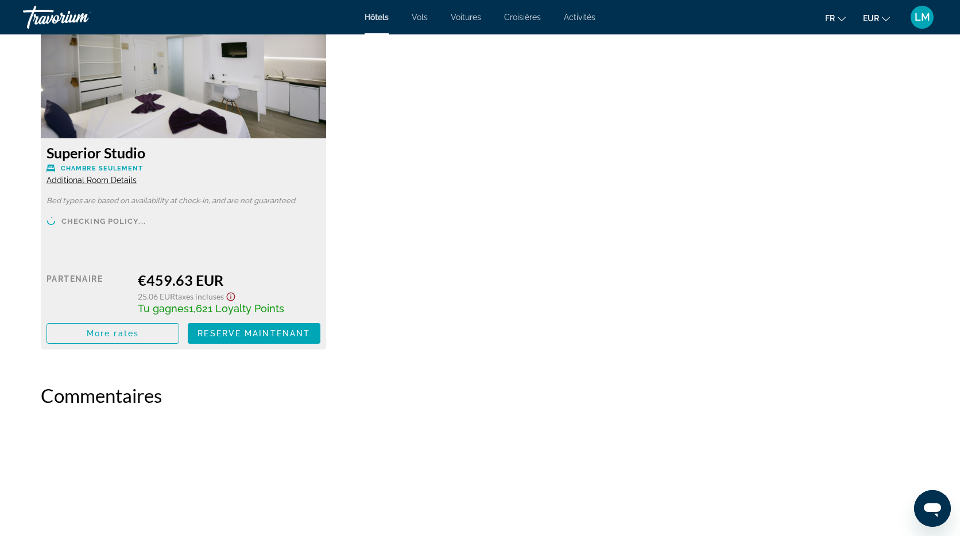
scroll to position [1613, 0]
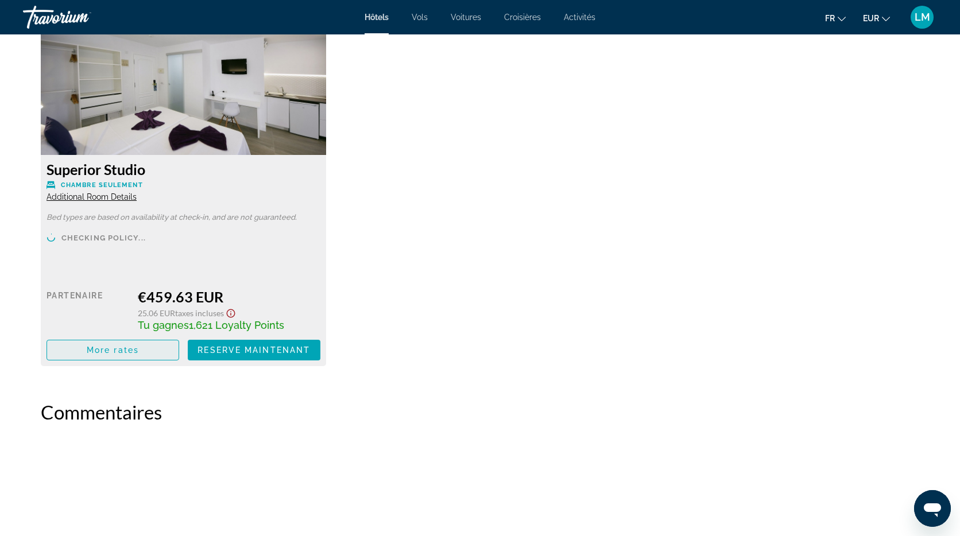
click at [148, 347] on span "Main content" at bounding box center [112, 350] width 131 height 28
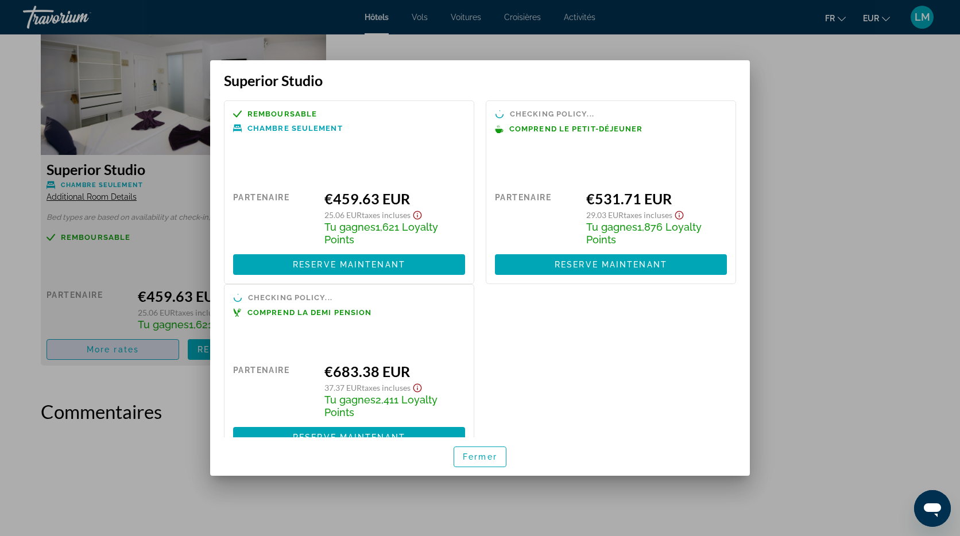
scroll to position [0, 0]
click at [86, 395] on div at bounding box center [480, 268] width 960 height 536
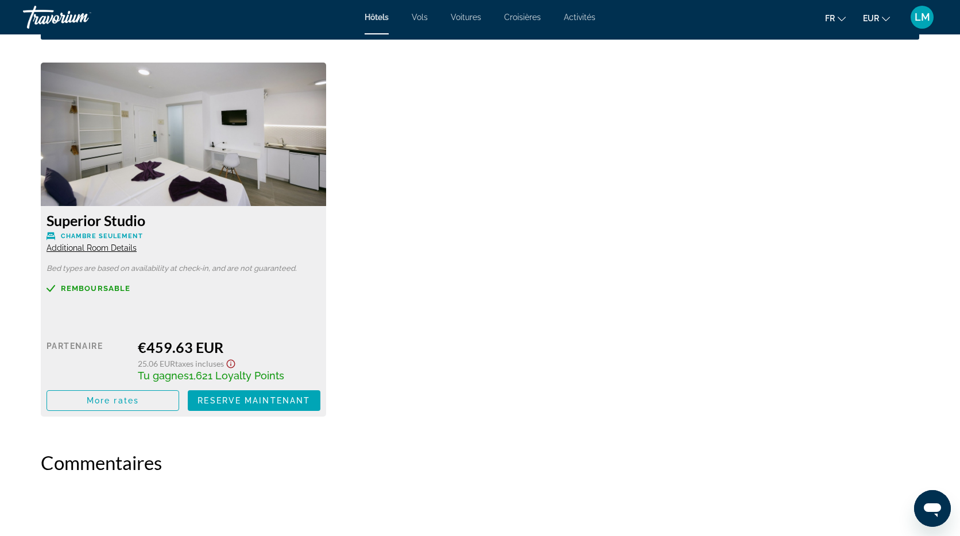
scroll to position [1561, 0]
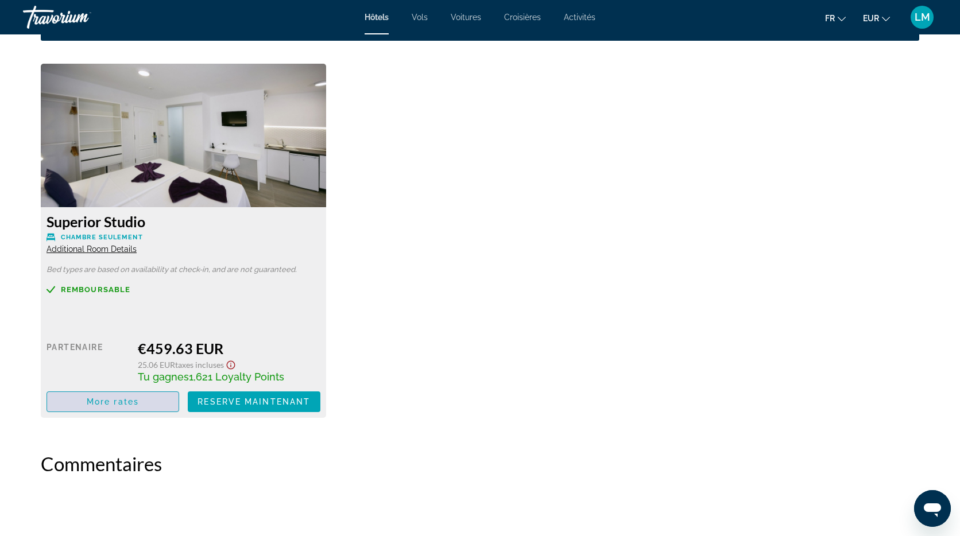
click at [126, 406] on span "Main content" at bounding box center [112, 402] width 131 height 28
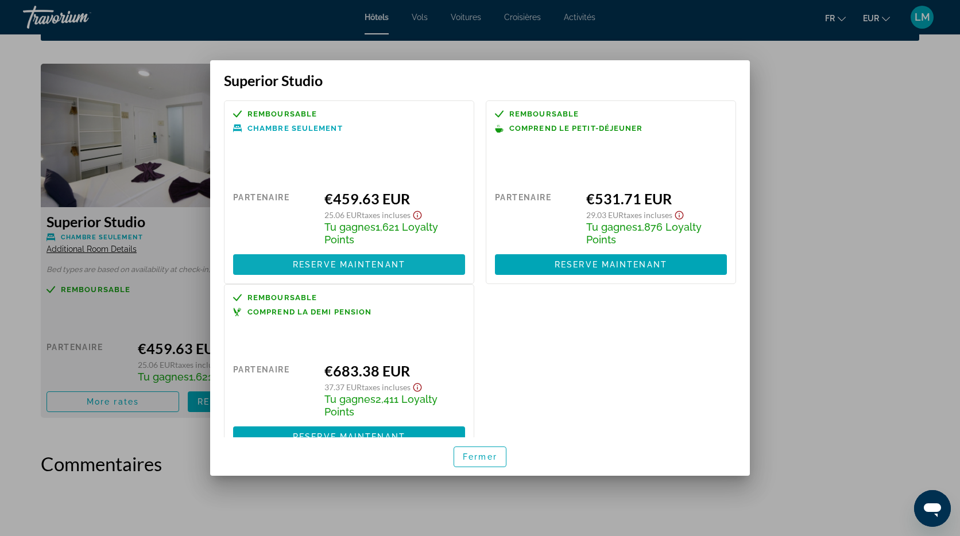
scroll to position [30, 0]
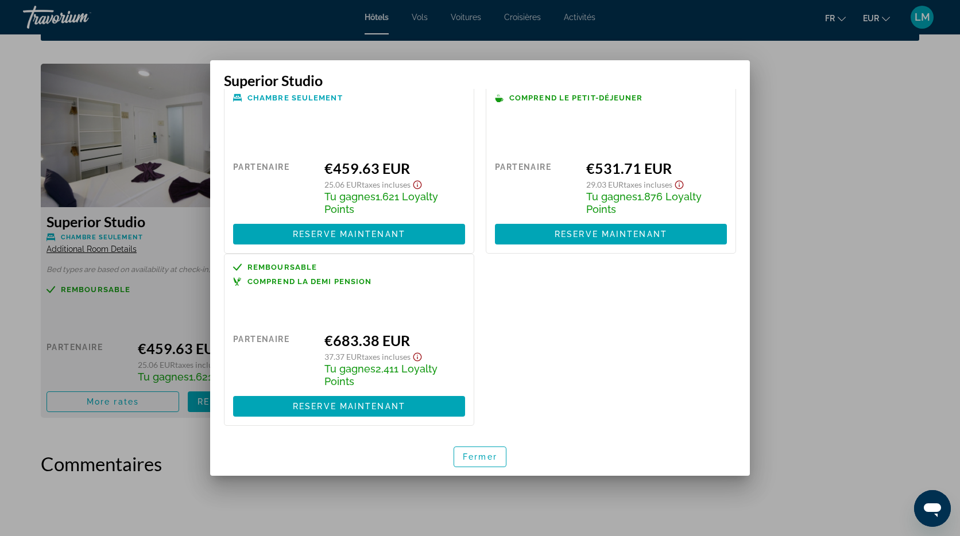
drag, startPoint x: 491, startPoint y: 455, endPoint x: 440, endPoint y: 438, distance: 53.7
click at [491, 455] on span "Fermer" at bounding box center [480, 456] width 34 height 9
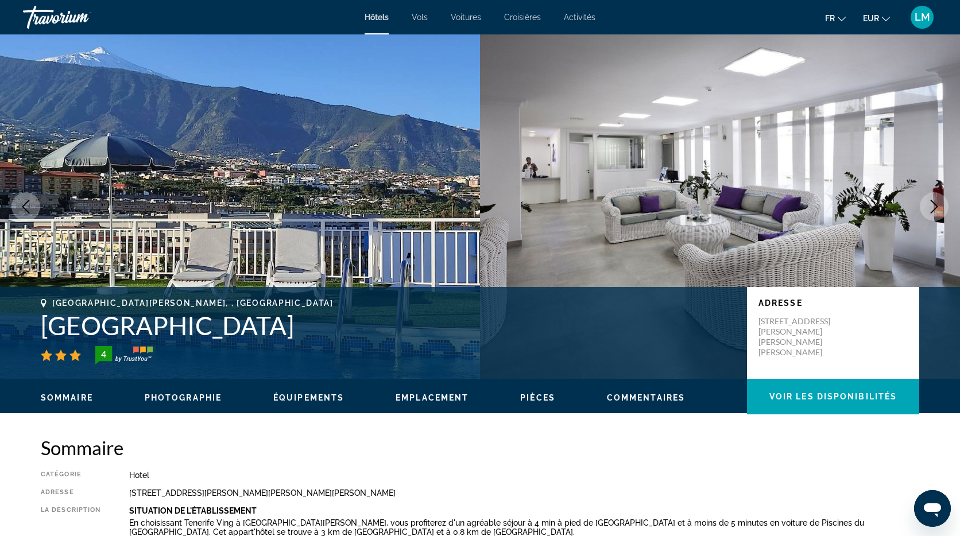
scroll to position [1561, 0]
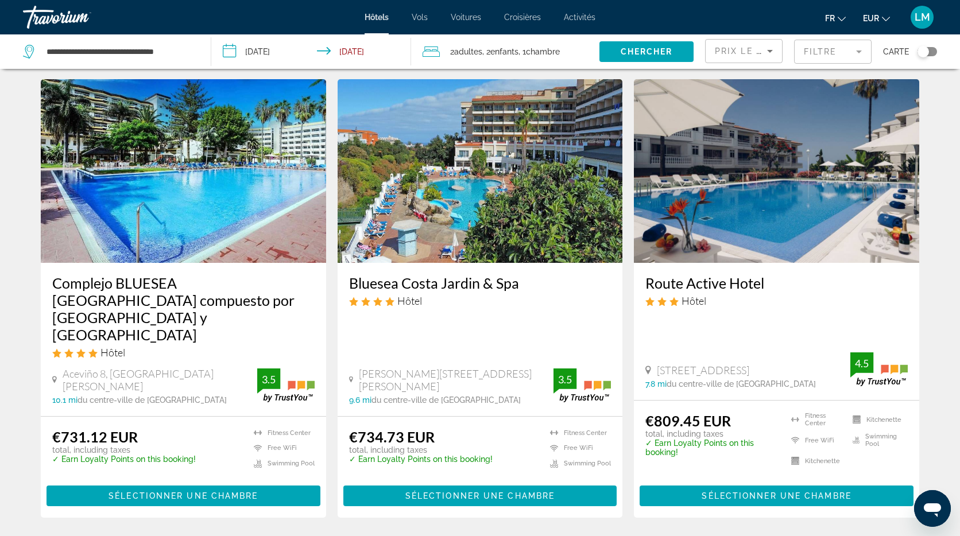
scroll to position [886, 0]
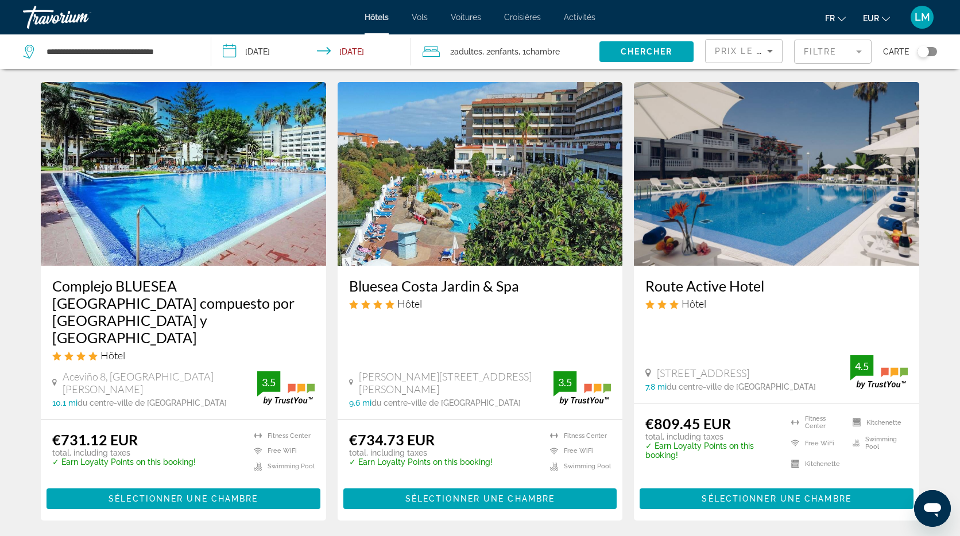
click at [236, 195] on img "Main content" at bounding box center [183, 174] width 285 height 184
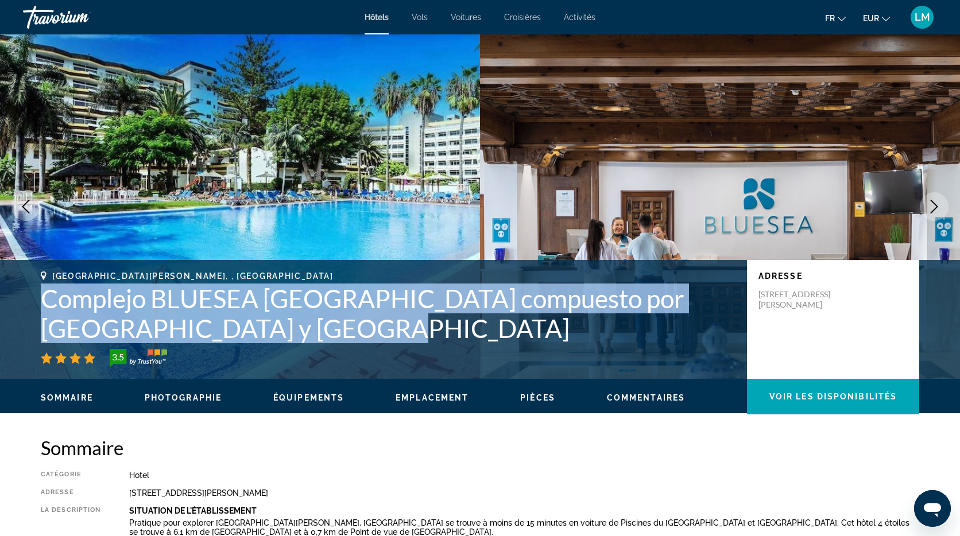
drag, startPoint x: 339, startPoint y: 335, endPoint x: 41, endPoint y: 306, distance: 299.2
click at [43, 306] on h1 "Complejo BLUESEA Puerto Resort compuesto por Hotel Canarife y Bonanza Palace" at bounding box center [388, 314] width 694 height 60
copy h1 "Complejo BLUESEA Puerto Resort compuesto por Hotel Canarife y Bonanza Palace"
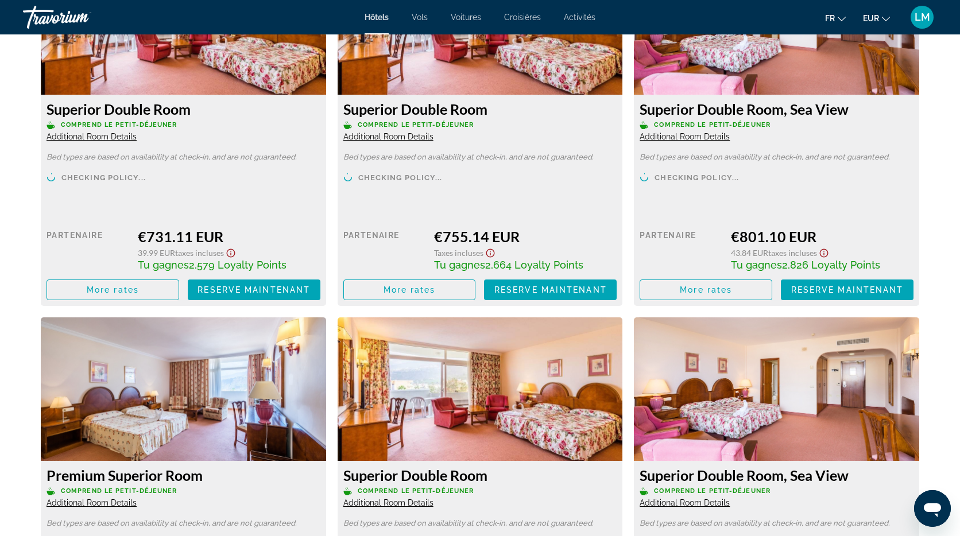
scroll to position [1616, 0]
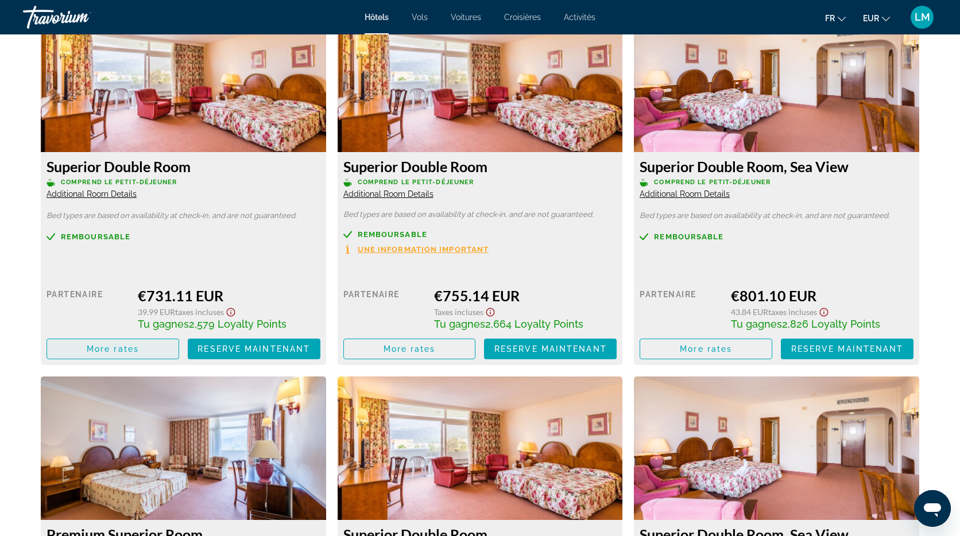
click at [104, 347] on span "More rates" at bounding box center [113, 348] width 52 height 9
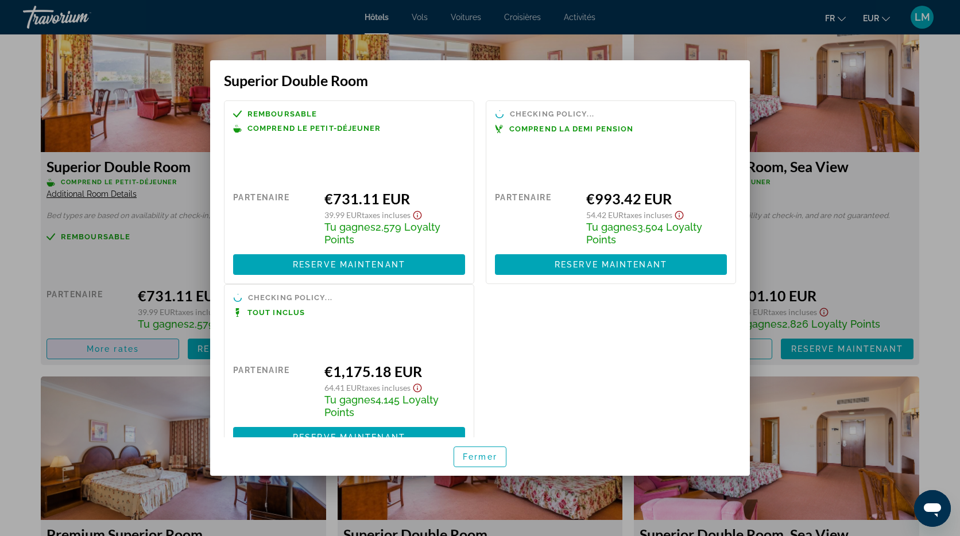
scroll to position [0, 0]
click at [11, 217] on div at bounding box center [480, 268] width 960 height 536
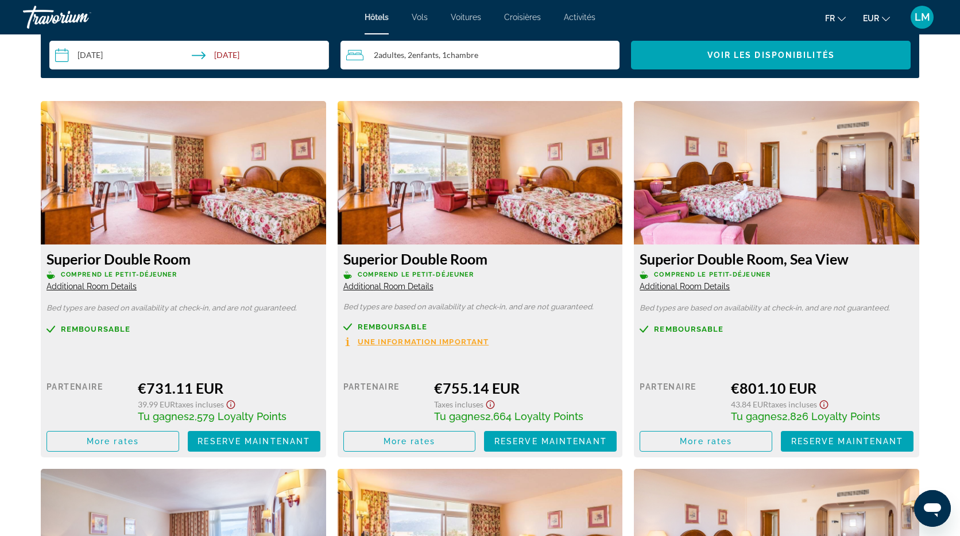
scroll to position [1530, 0]
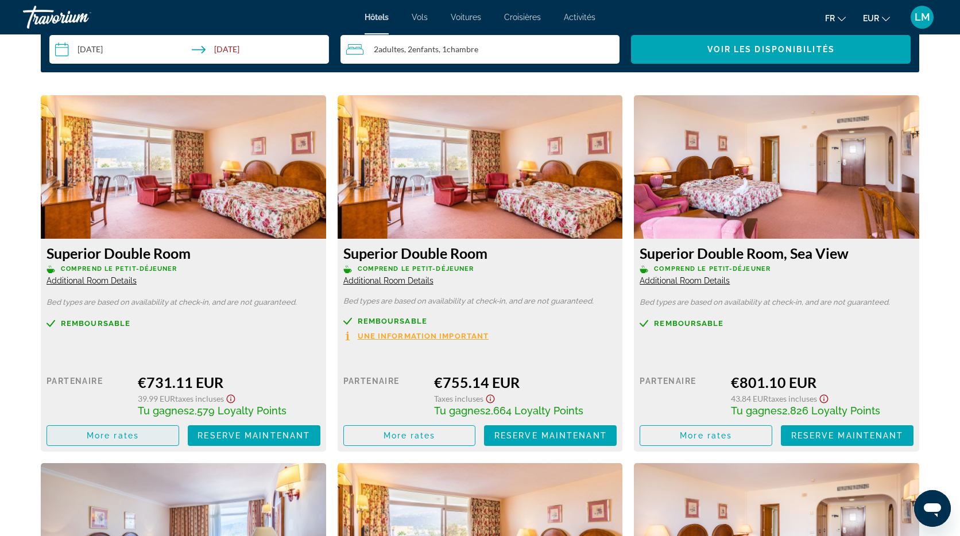
click at [126, 439] on span "More rates" at bounding box center [113, 435] width 52 height 9
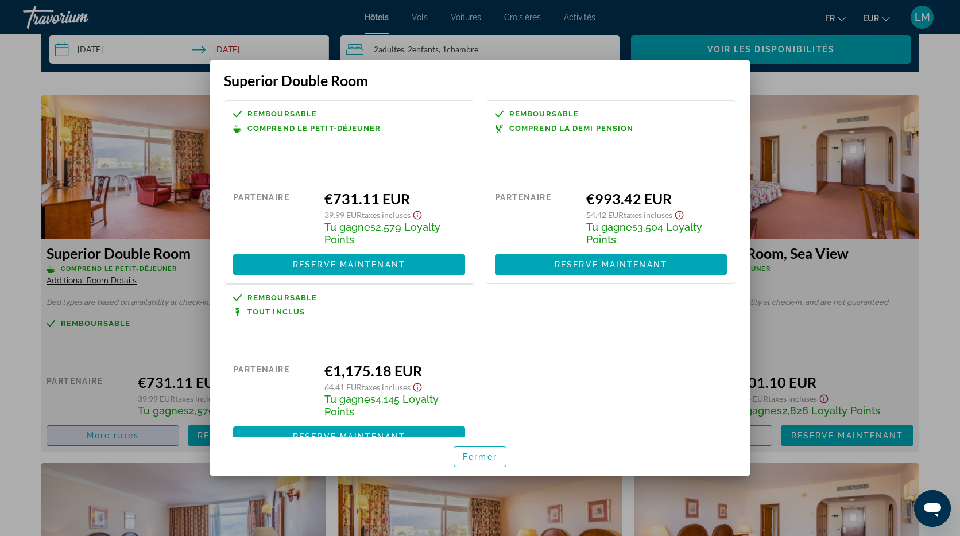
scroll to position [0, 0]
click at [490, 457] on span "Fermer" at bounding box center [480, 456] width 34 height 9
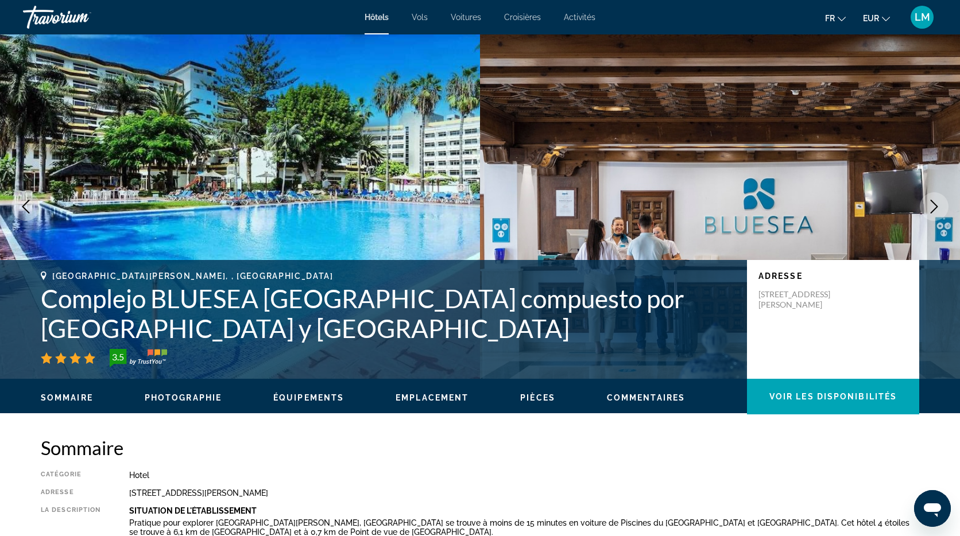
scroll to position [1530, 0]
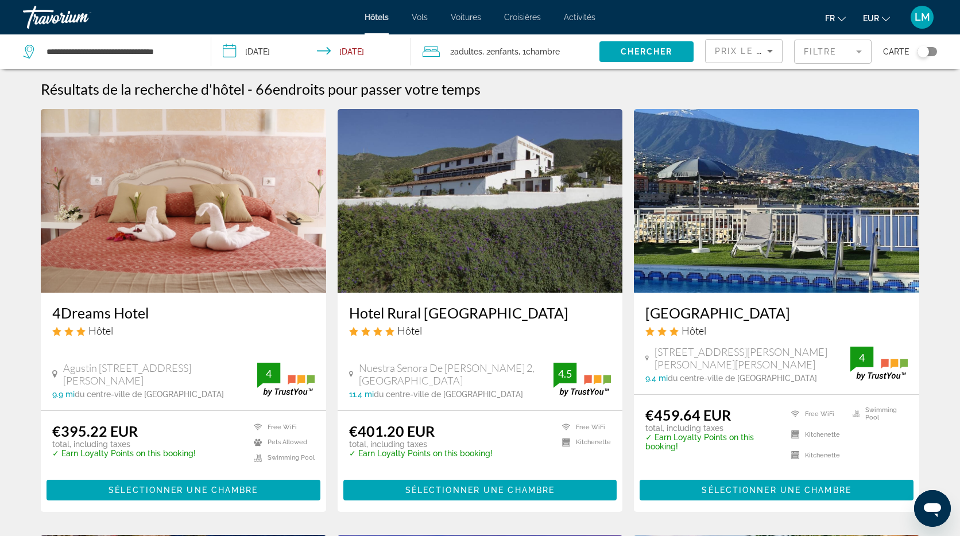
click at [925, 52] on div "Toggle map" at bounding box center [922, 51] width 11 height 11
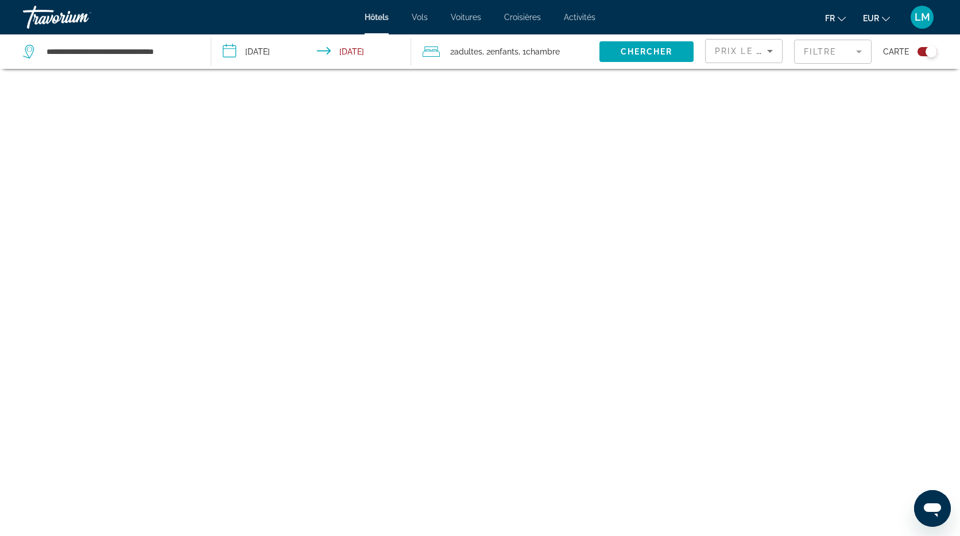
scroll to position [69, 0]
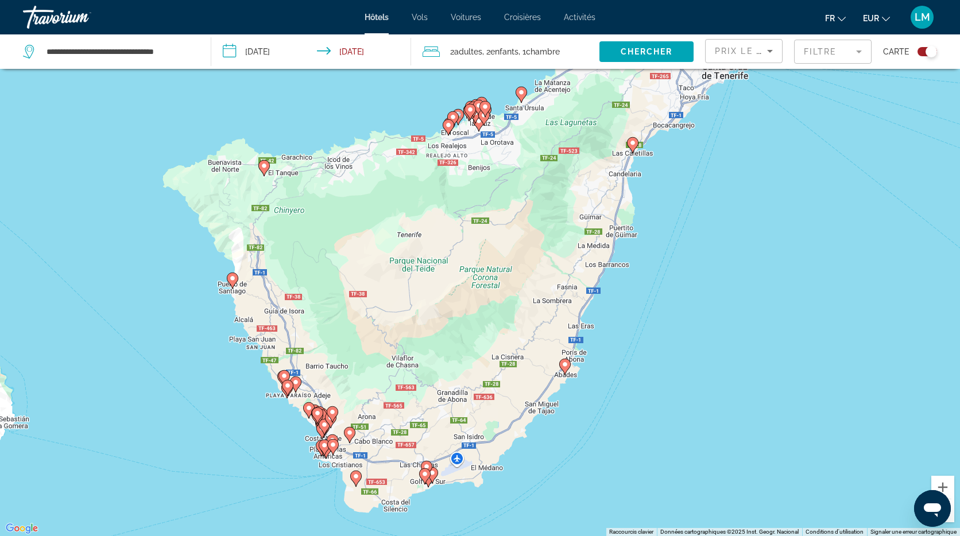
click at [934, 51] on div "Toggle map" at bounding box center [930, 51] width 11 height 11
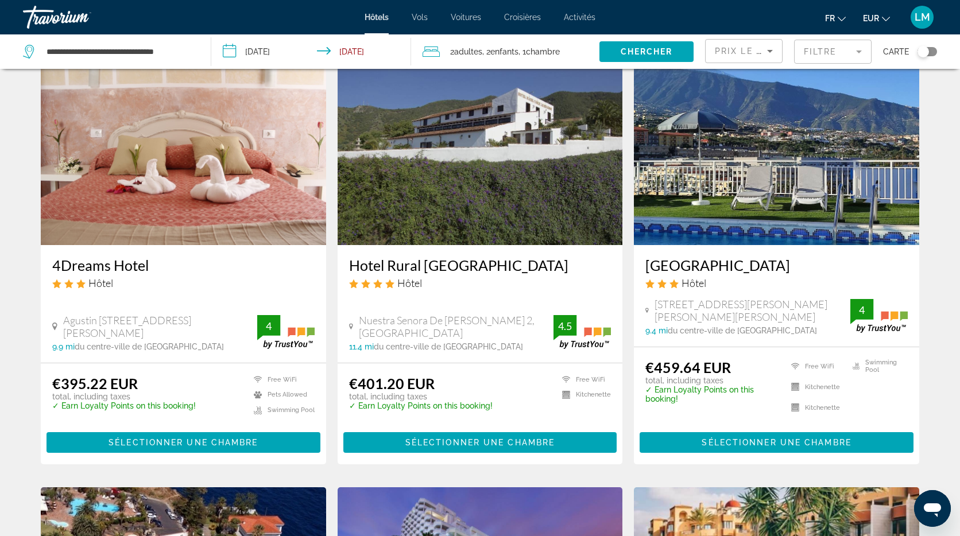
scroll to position [0, 0]
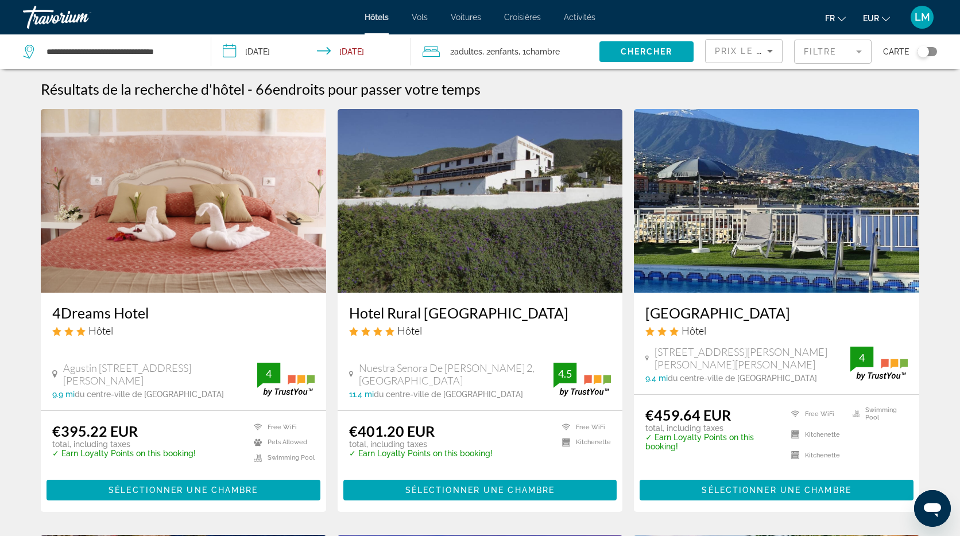
click at [250, 205] on img "Main content" at bounding box center [183, 201] width 285 height 184
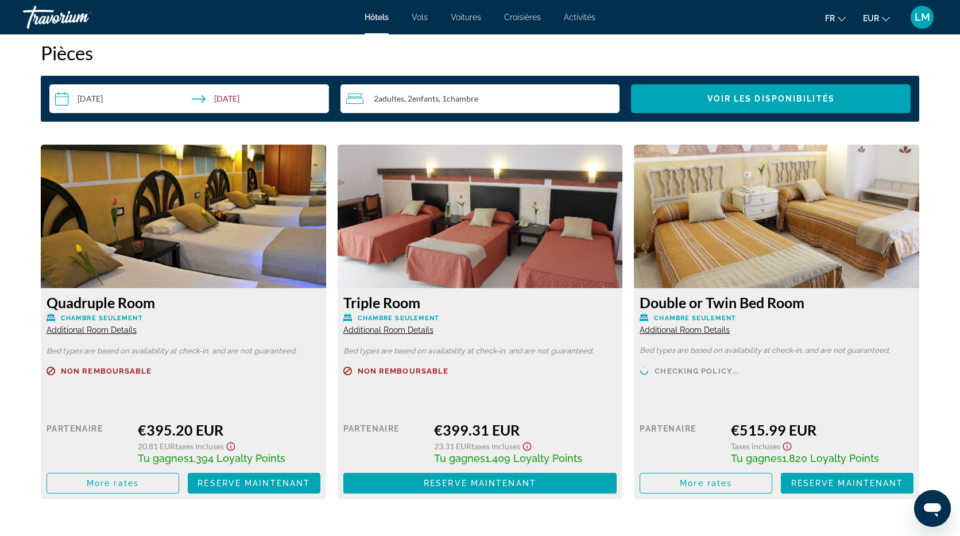
scroll to position [1482, 0]
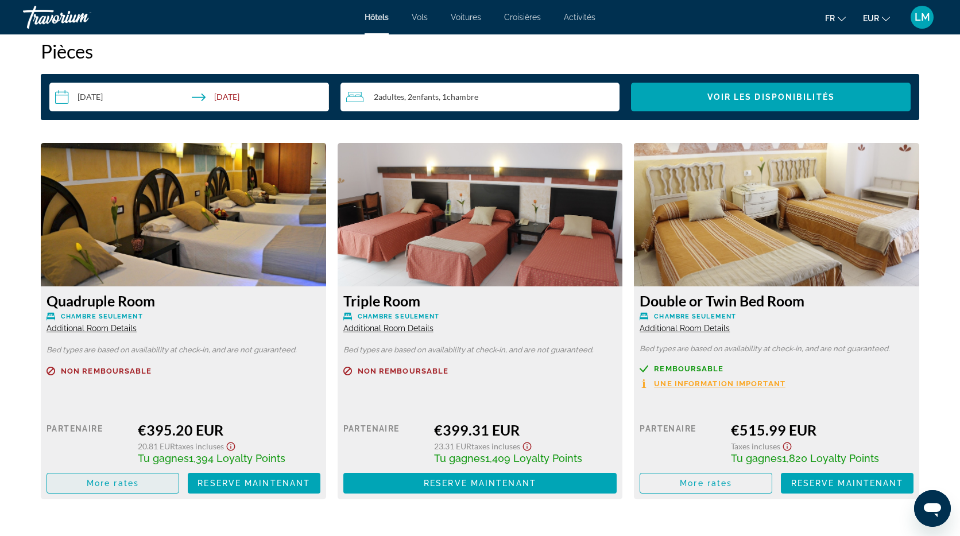
click at [145, 478] on span "Main content" at bounding box center [112, 483] width 131 height 28
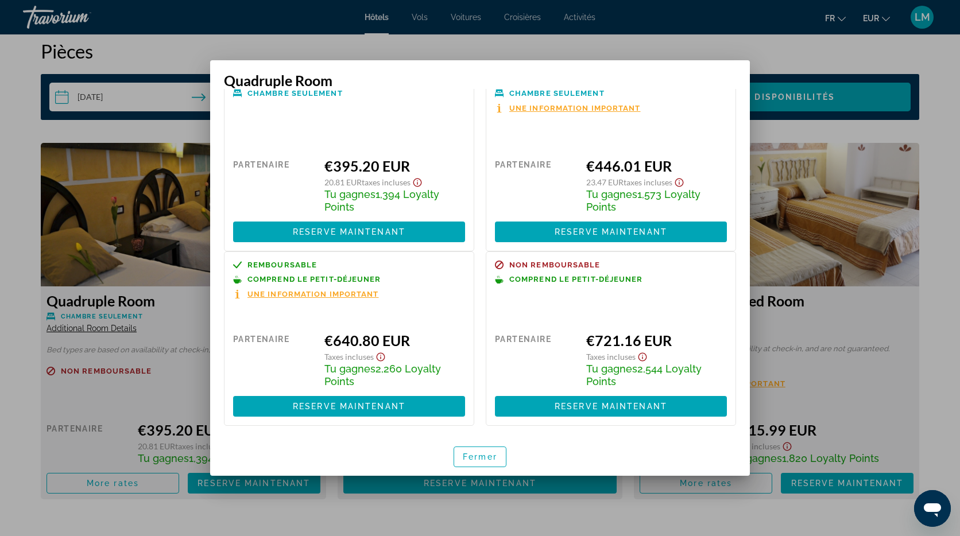
scroll to position [0, 0]
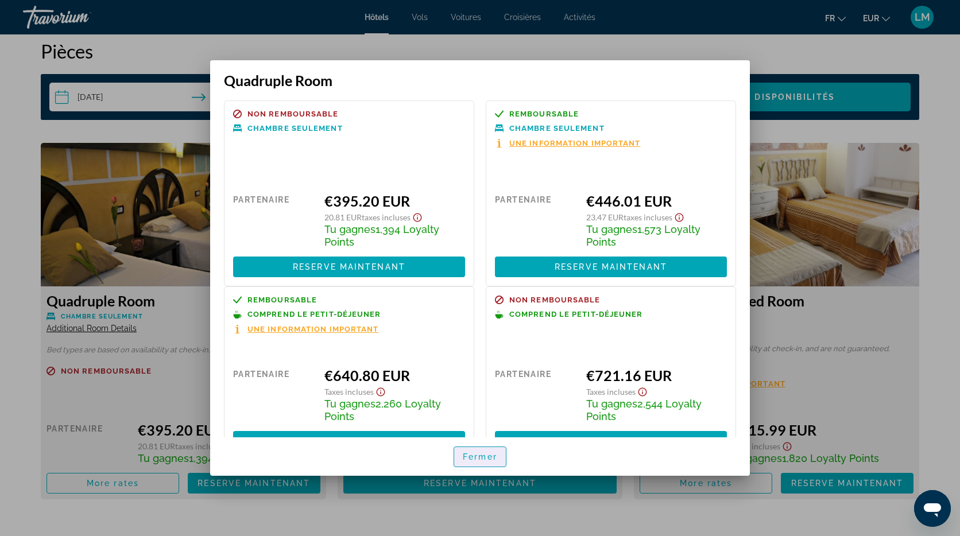
drag, startPoint x: 475, startPoint y: 457, endPoint x: 468, endPoint y: 449, distance: 10.6
click at [475, 457] on span "Fermer" at bounding box center [480, 456] width 34 height 9
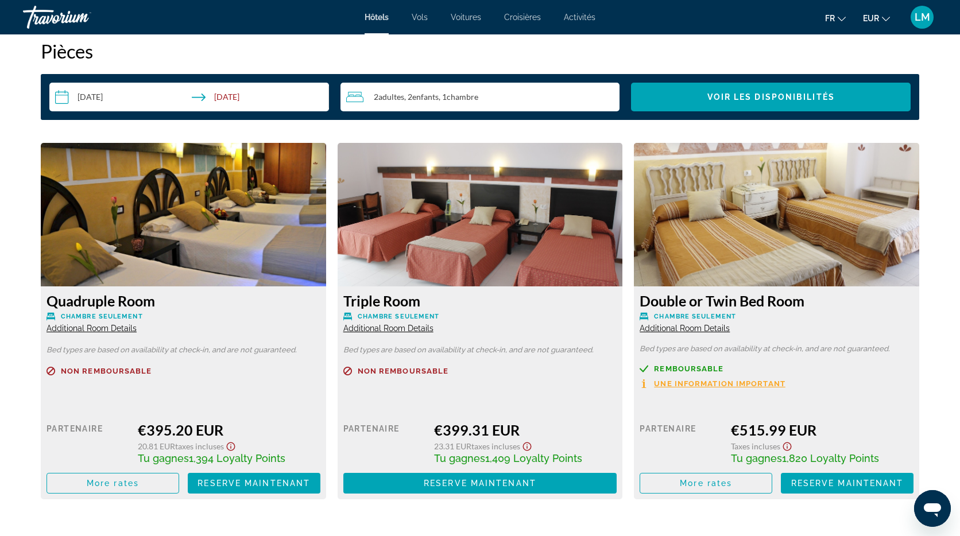
click at [23, 293] on div "Sommaire Catégorie Hotel Adresse Agustin De Bethencourt 14, Puerto De La Cruz 3…" at bounding box center [480, 20] width 924 height 2133
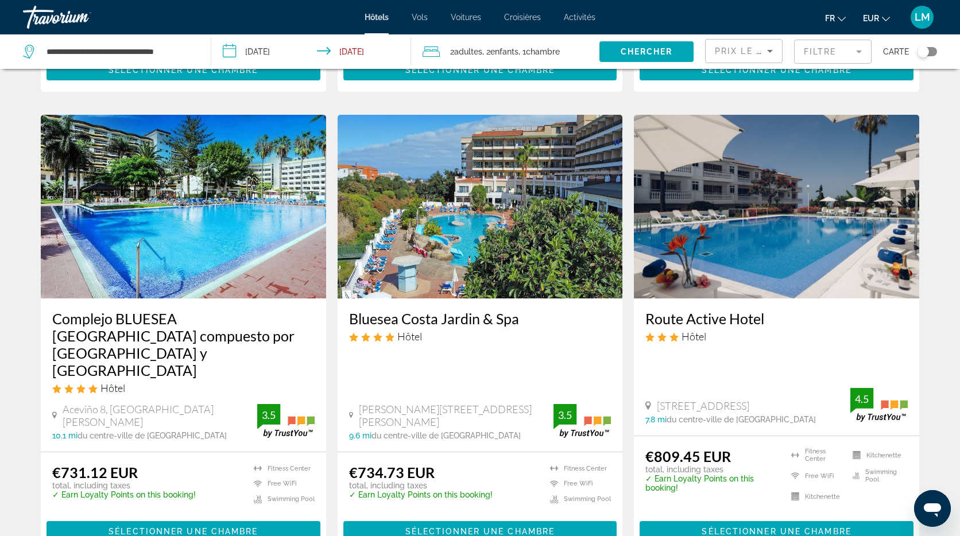
scroll to position [858, 0]
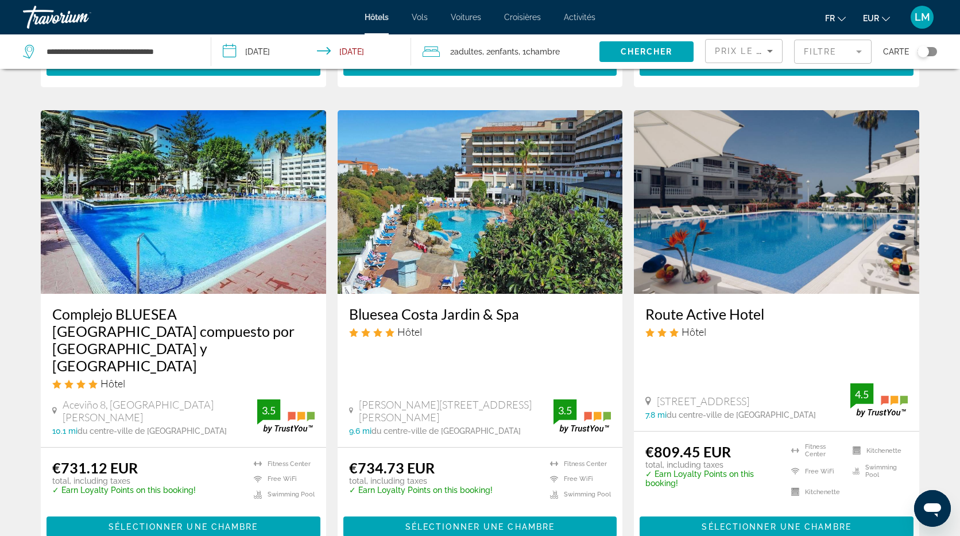
click at [424, 17] on span "Vols" at bounding box center [420, 17] width 16 height 9
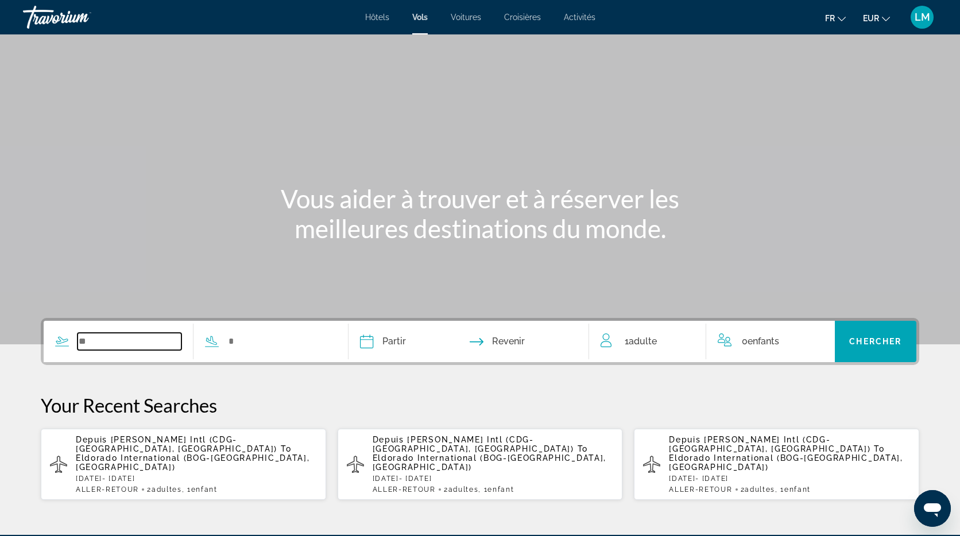
click at [105, 341] on input "Search widget" at bounding box center [129, 341] width 104 height 17
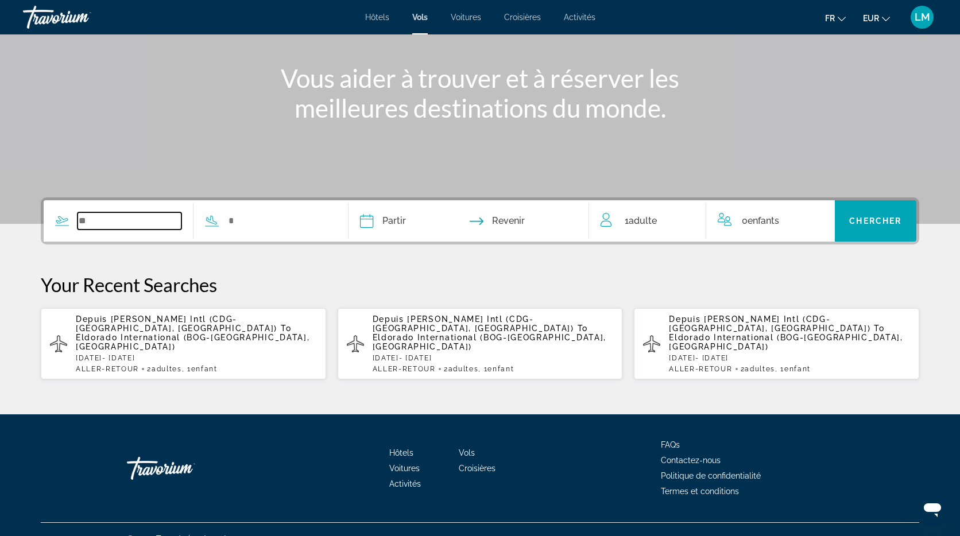
scroll to position [121, 0]
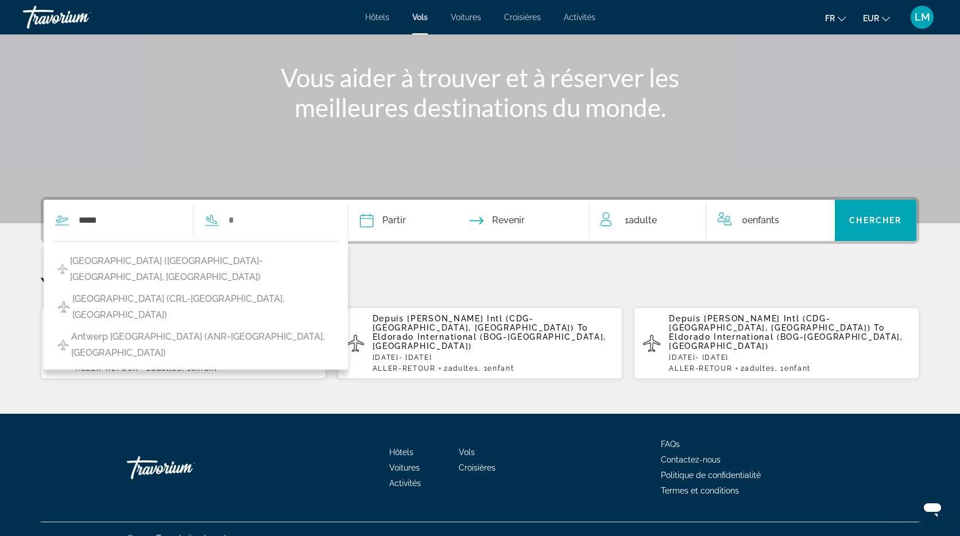
click at [133, 262] on span "Brussels Airport (BRU-Brussels, Belgium)" at bounding box center [201, 269] width 263 height 32
type input "**********"
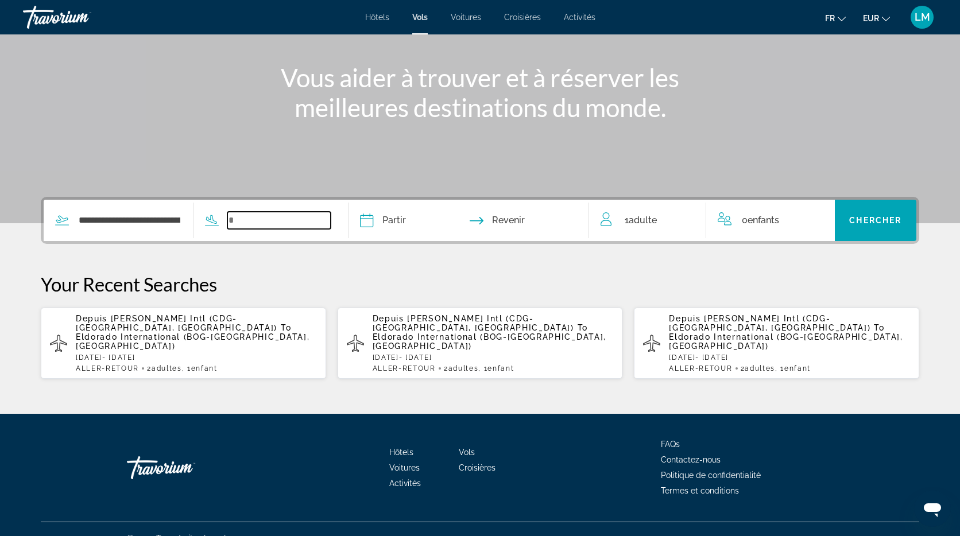
click at [250, 224] on input "Search widget" at bounding box center [279, 220] width 104 height 17
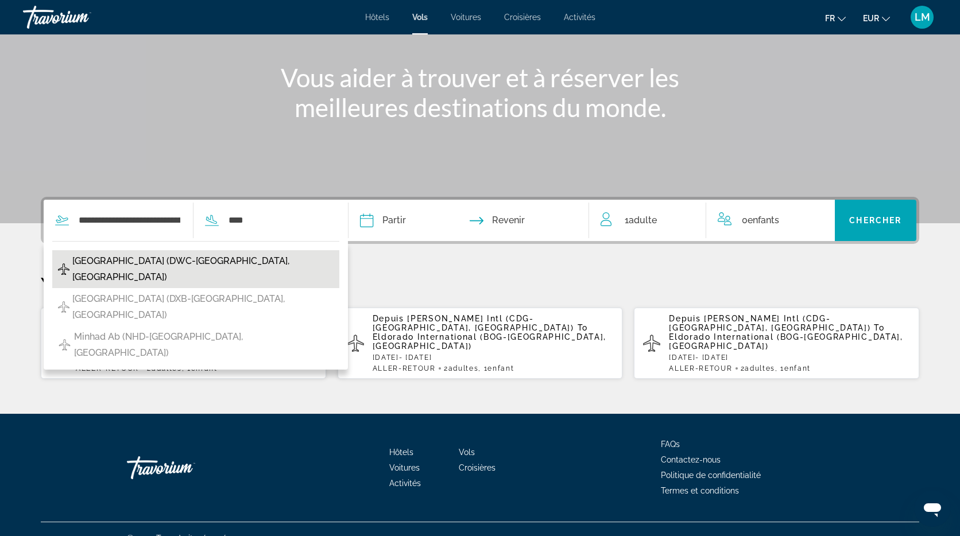
click at [286, 261] on span "Al Maktoum International Airport (DWC-Dubai, United Arab Emirates)" at bounding box center [202, 269] width 261 height 32
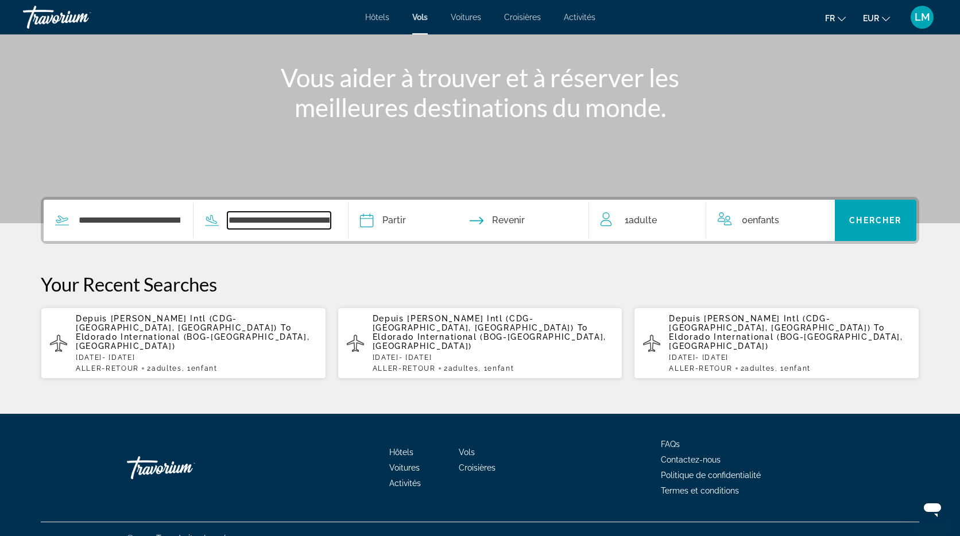
click at [290, 223] on input "**********" at bounding box center [279, 220] width 104 height 17
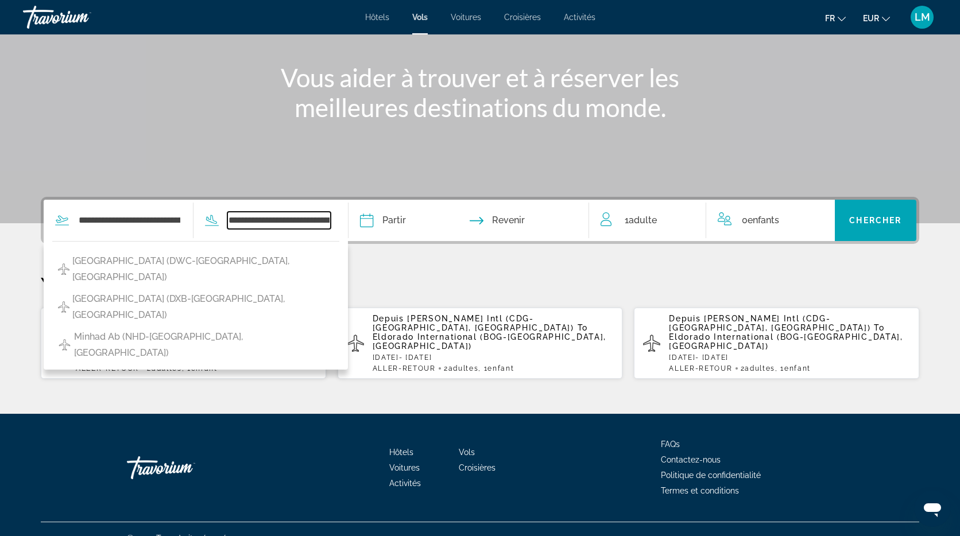
click at [294, 221] on input "**********" at bounding box center [279, 220] width 104 height 17
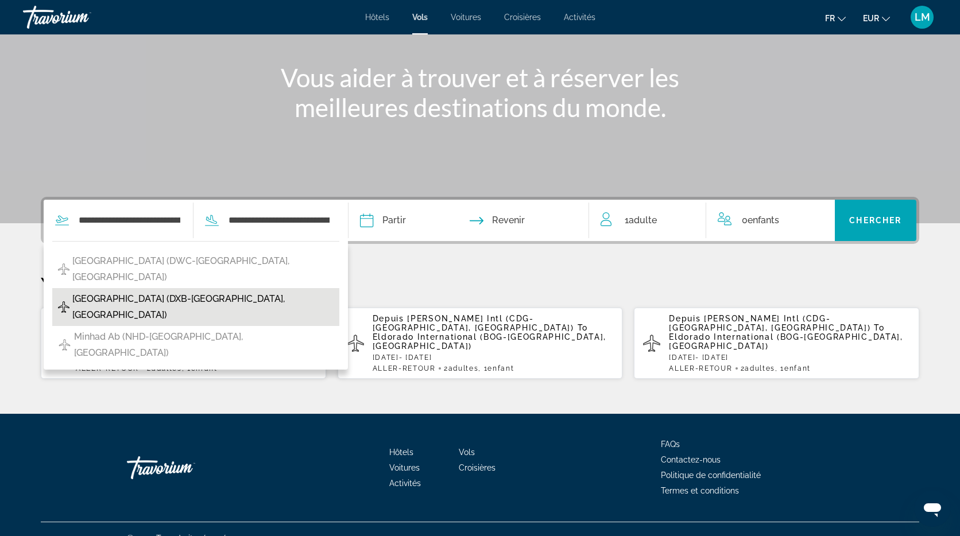
click at [170, 300] on span "Dubai Intl Airport (DXB-Dubai, United Arab Emirates)" at bounding box center [202, 307] width 261 height 32
type input "**********"
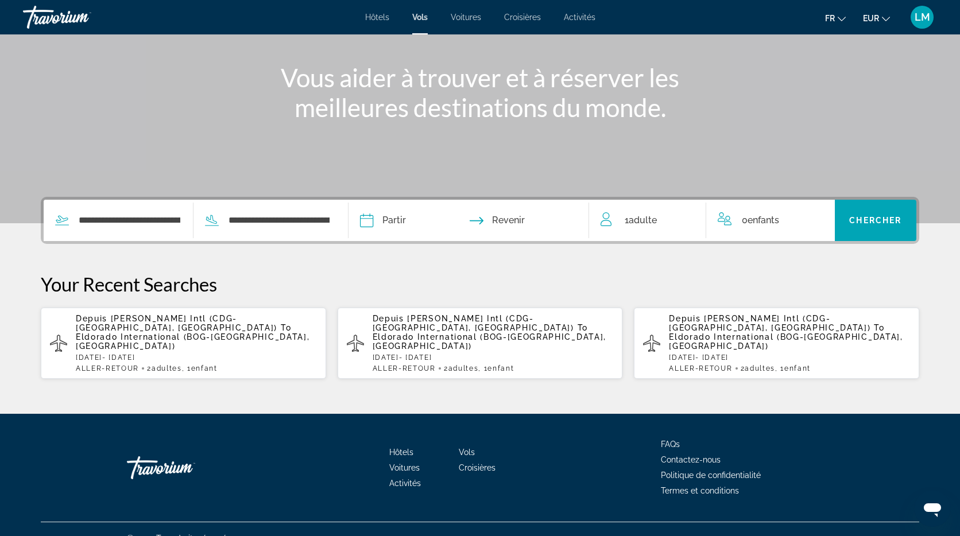
click at [390, 216] on input "Depart date" at bounding box center [416, 222] width 119 height 45
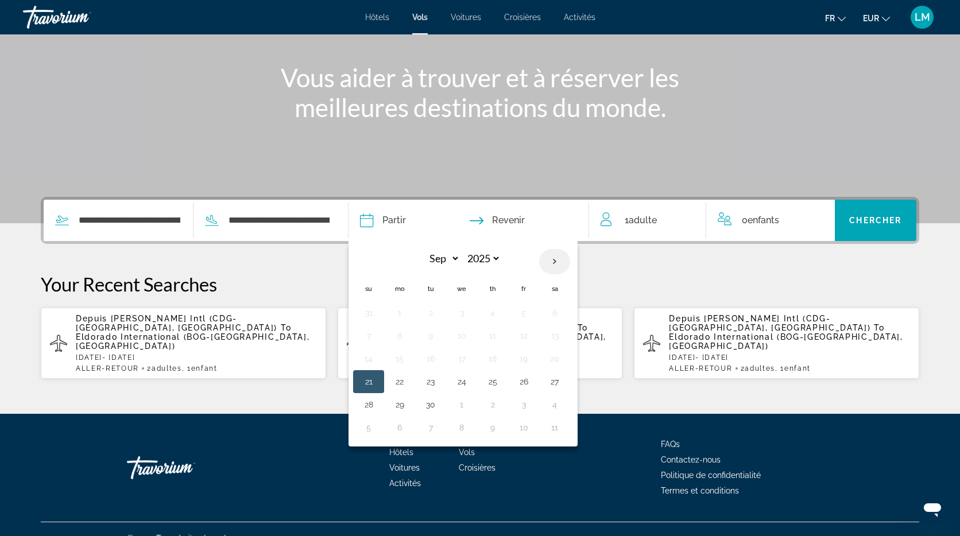
click at [560, 258] on th "Next month" at bounding box center [554, 261] width 31 height 25
click at [557, 259] on th "Next month" at bounding box center [554, 261] width 31 height 25
select select "**"
click at [462, 403] on button "31" at bounding box center [461, 405] width 18 height 16
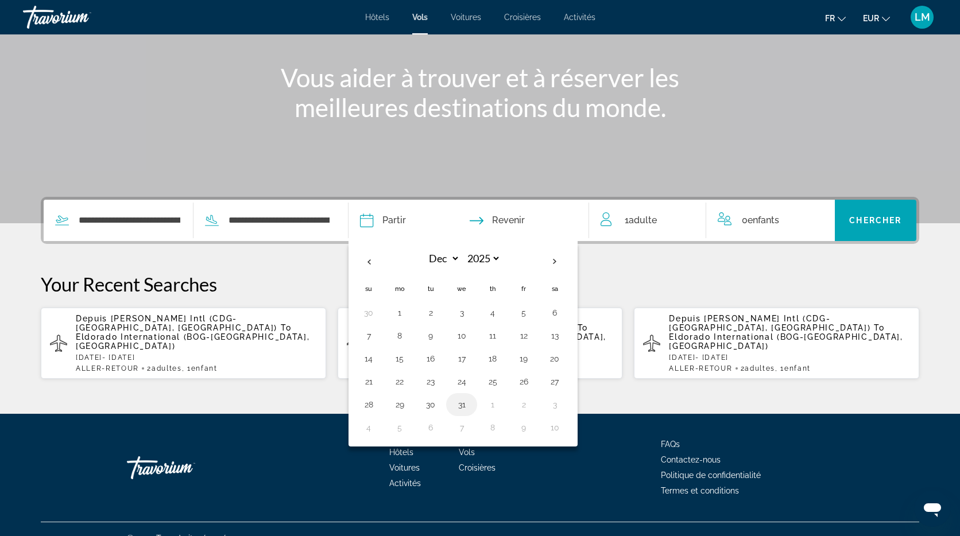
type input "**********"
select select "**"
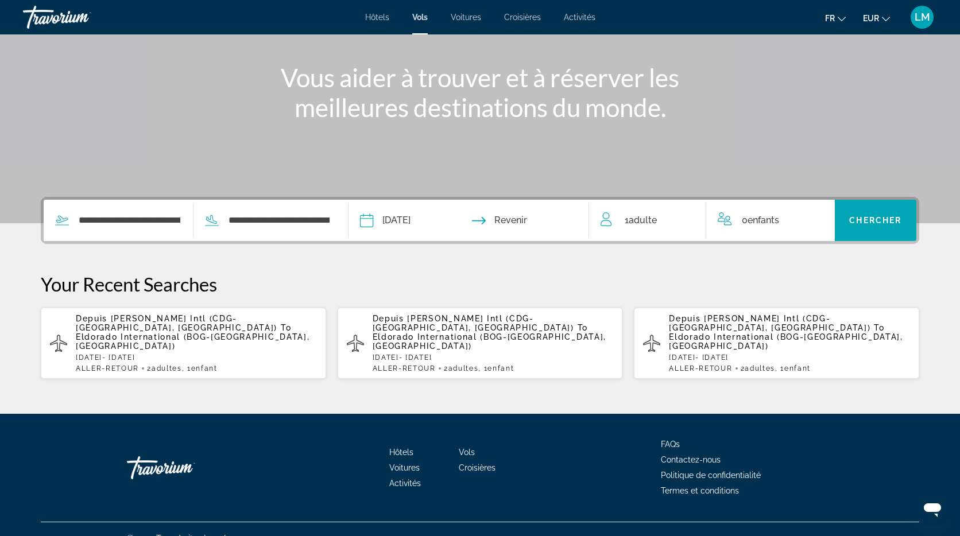
click at [523, 212] on input "Return date" at bounding box center [534, 222] width 119 height 45
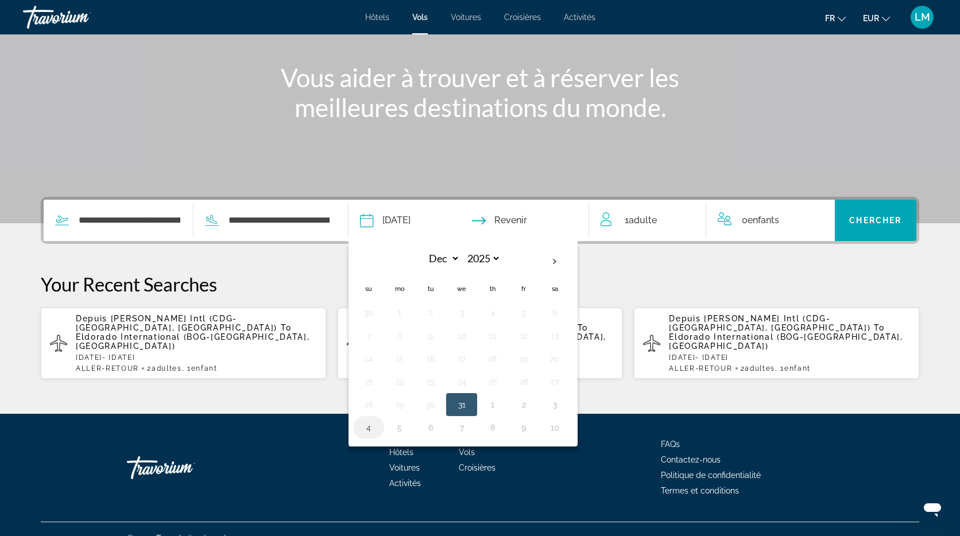
click at [374, 430] on button "4" at bounding box center [368, 428] width 18 height 16
type input "**********"
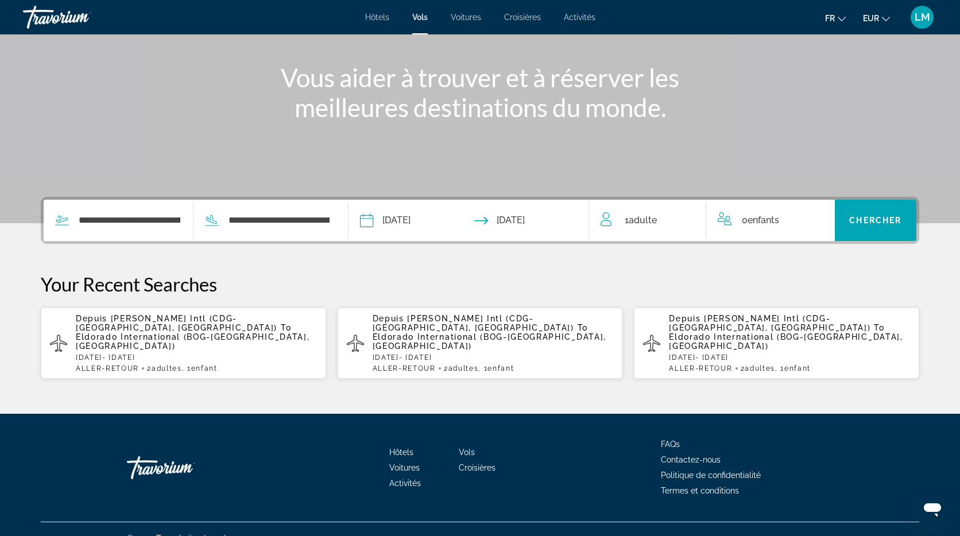
click at [644, 223] on span "Adulte" at bounding box center [642, 220] width 28 height 11
click at [690, 219] on icon "Increment adults" at bounding box center [689, 218] width 10 height 14
click at [819, 217] on icon "Increment children" at bounding box center [818, 218] width 10 height 14
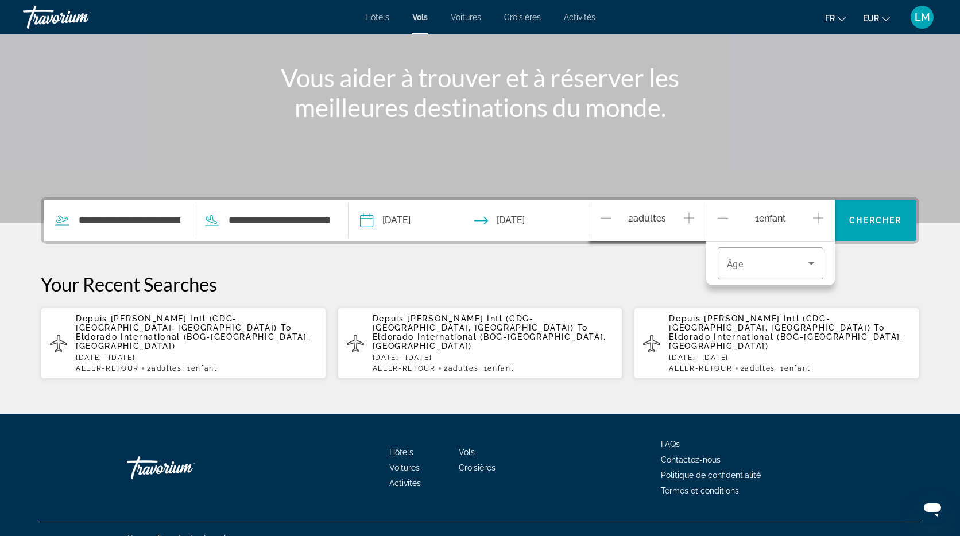
drag, startPoint x: 819, startPoint y: 217, endPoint x: 800, endPoint y: 224, distance: 20.4
click at [819, 217] on icon "Increment children" at bounding box center [818, 218] width 10 height 14
click at [767, 263] on span "Travelers: 2 adults, 2 children" at bounding box center [767, 264] width 81 height 14
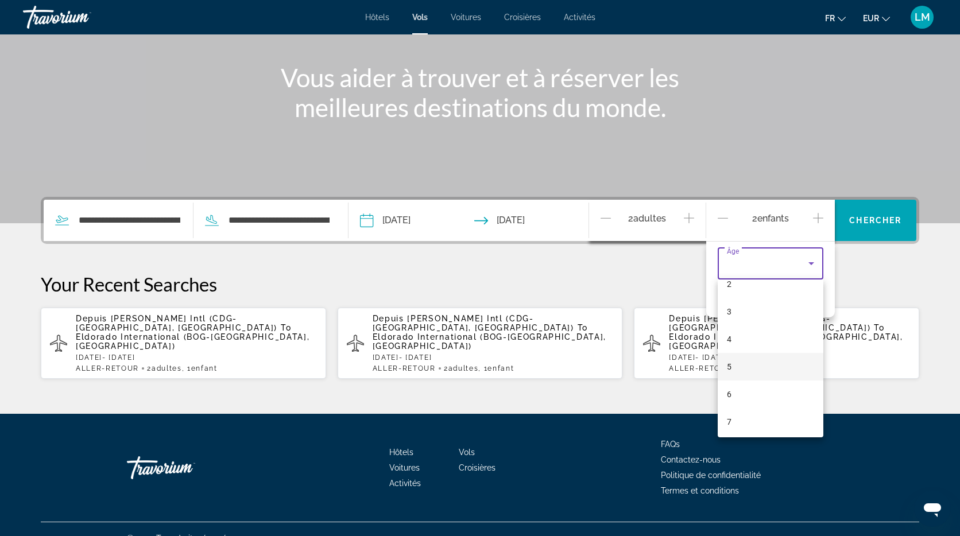
scroll to position [76, 0]
click at [747, 391] on mat-option "6" at bounding box center [770, 388] width 106 height 28
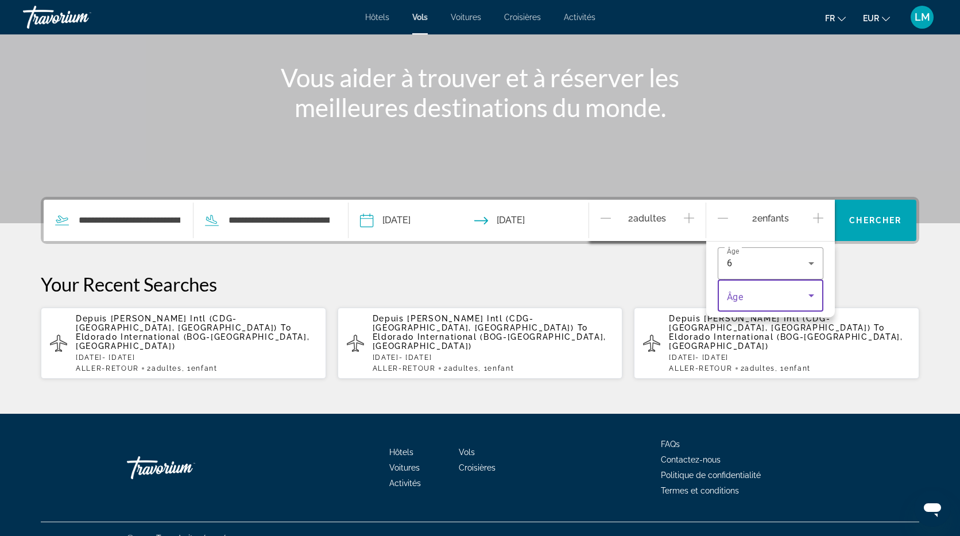
click at [748, 295] on span "Travelers: 2 adults, 2 children" at bounding box center [767, 296] width 81 height 14
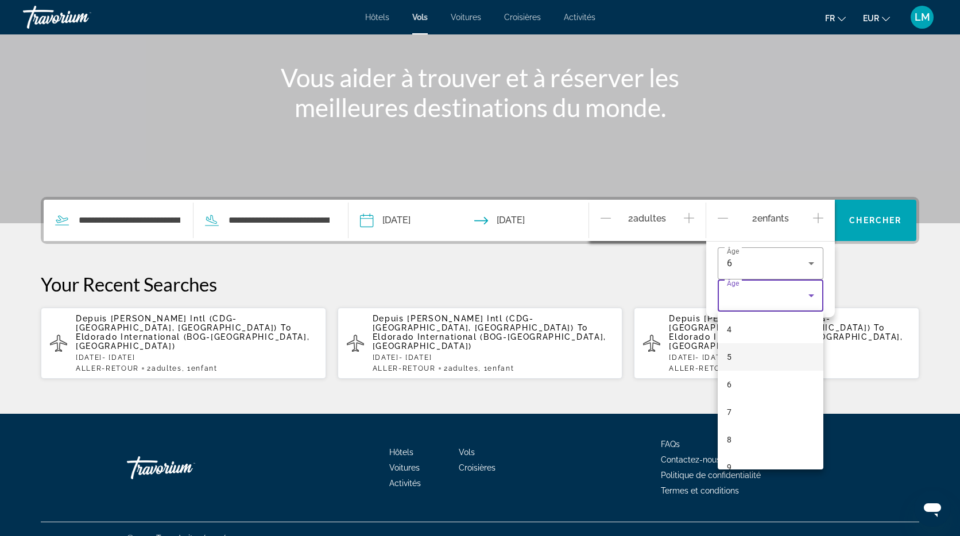
scroll to position [124, 0]
click at [745, 426] on mat-option "8" at bounding box center [770, 427] width 106 height 28
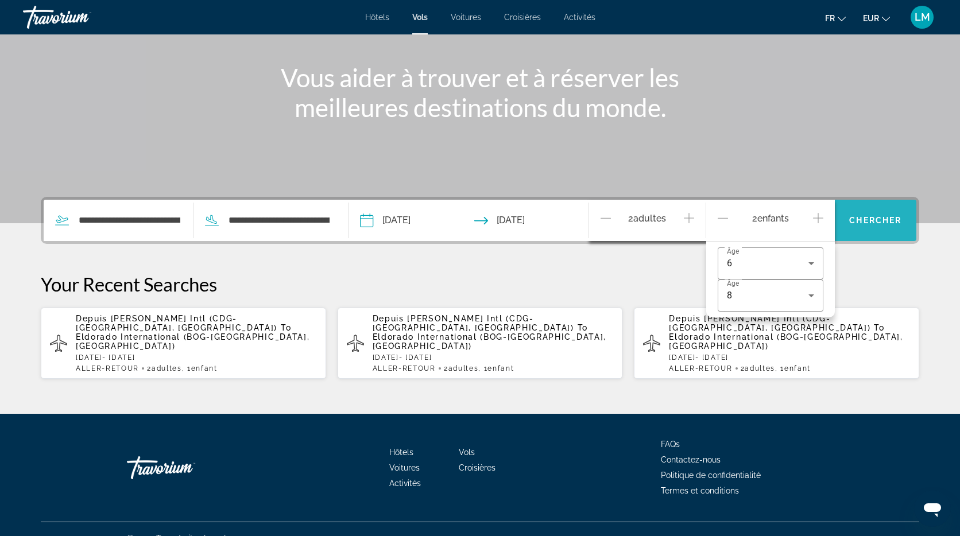
click at [890, 219] on span "Chercher" at bounding box center [875, 220] width 52 height 9
